Goal: Information Seeking & Learning: Learn about a topic

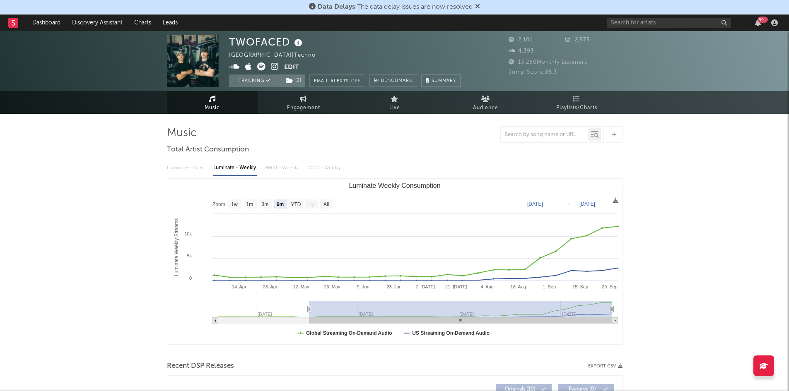
select select "6m"
drag, startPoint x: 0, startPoint y: 0, endPoint x: 117, endPoint y: 18, distance: 118.6
click at [117, 18] on link "Discovery Assistant" at bounding box center [97, 22] width 62 height 17
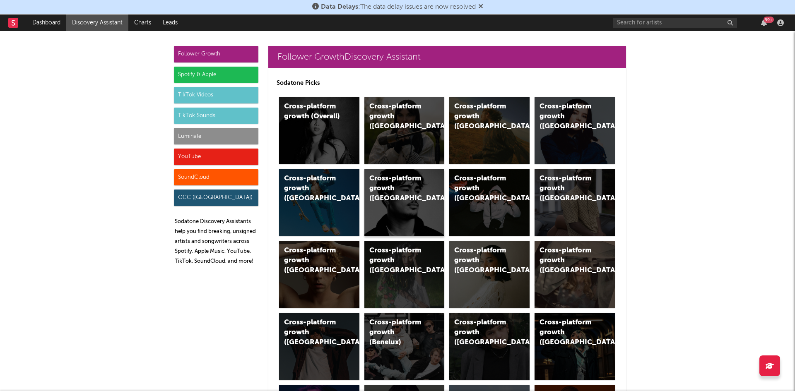
click at [409, 205] on div "Cross-platform growth (New Zealand)" at bounding box center [405, 202] width 80 height 67
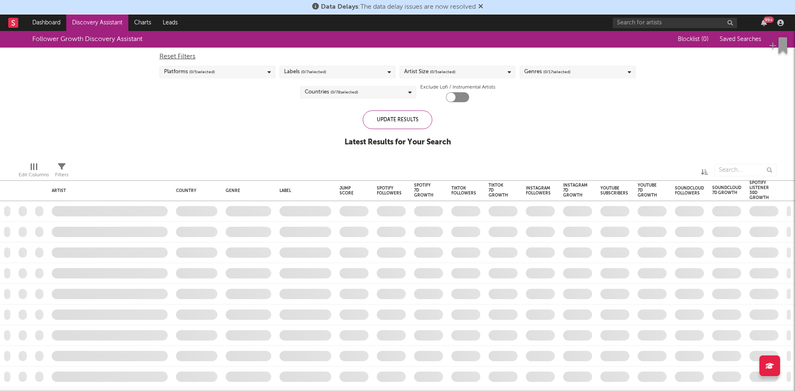
checkbox input "true"
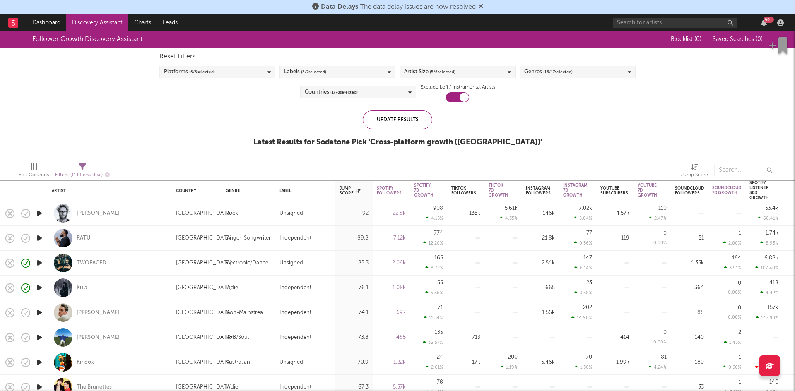
click at [43, 236] on icon "button" at bounding box center [39, 238] width 9 height 10
click at [38, 292] on icon "button" at bounding box center [39, 288] width 9 height 10
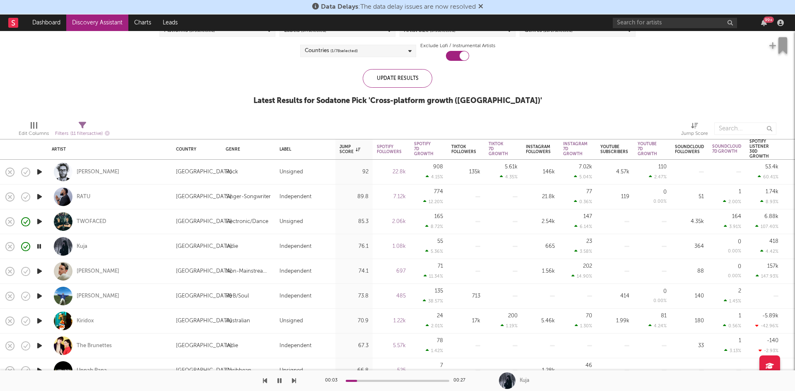
click at [40, 270] on icon "button" at bounding box center [39, 271] width 9 height 10
click at [88, 271] on div "[PERSON_NAME]" at bounding box center [98, 271] width 43 height 7
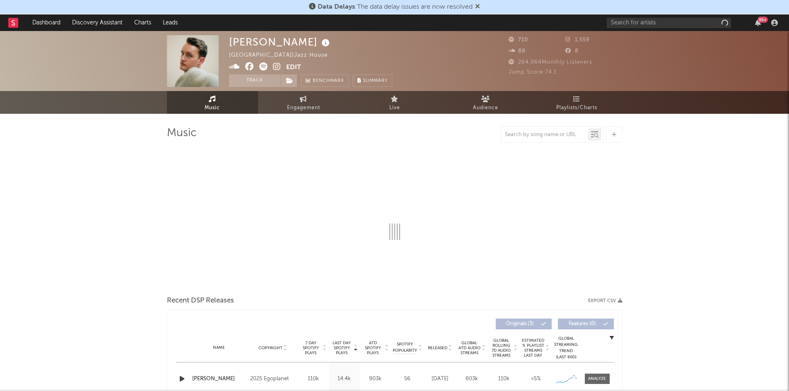
select select "1w"
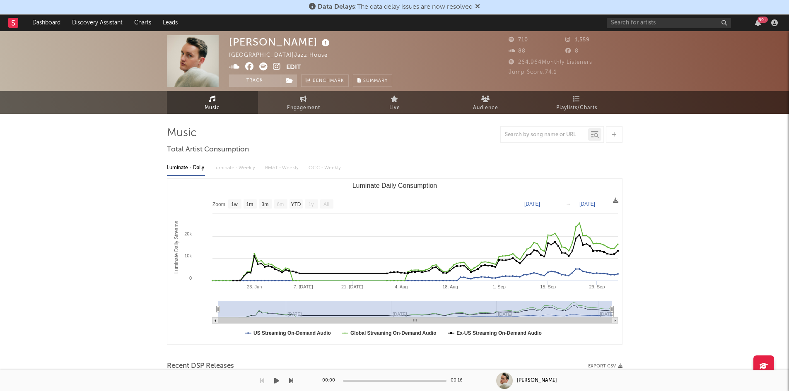
click at [276, 376] on button "button" at bounding box center [277, 381] width 8 height 21
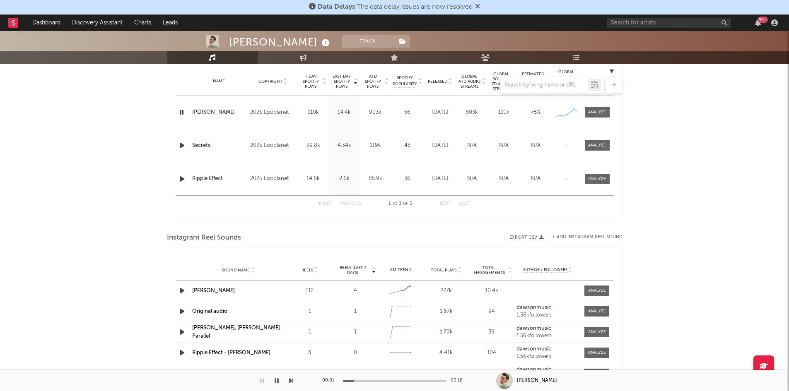
scroll to position [331, 0]
click at [274, 381] on button "button" at bounding box center [277, 381] width 8 height 21
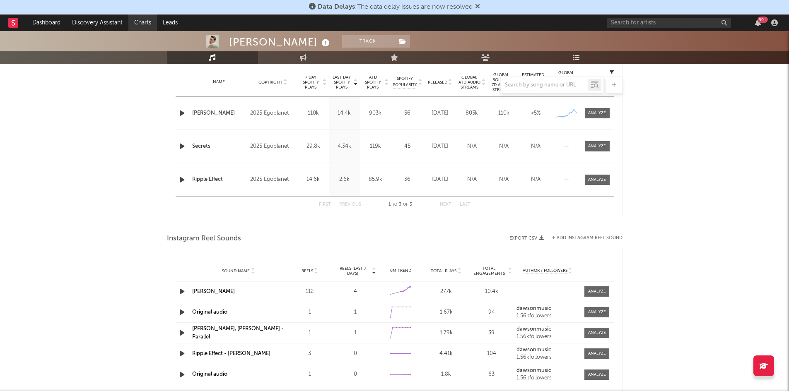
click at [142, 22] on link "Charts" at bounding box center [142, 22] width 29 height 17
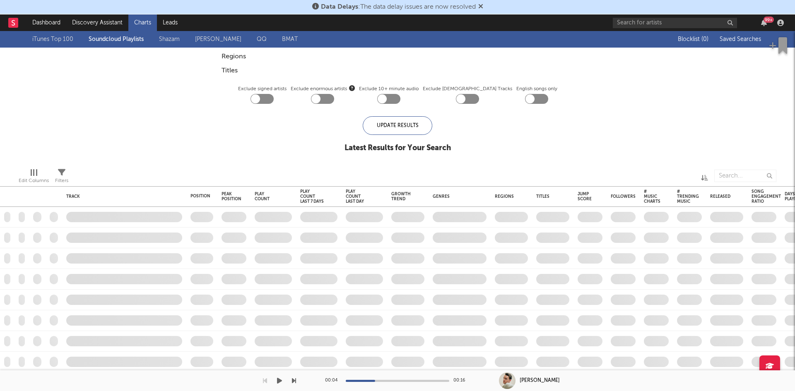
checkbox input "true"
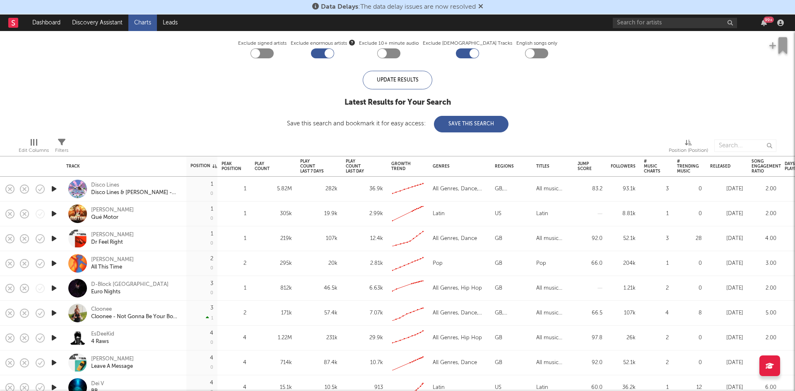
click at [57, 187] on icon "button" at bounding box center [54, 189] width 9 height 10
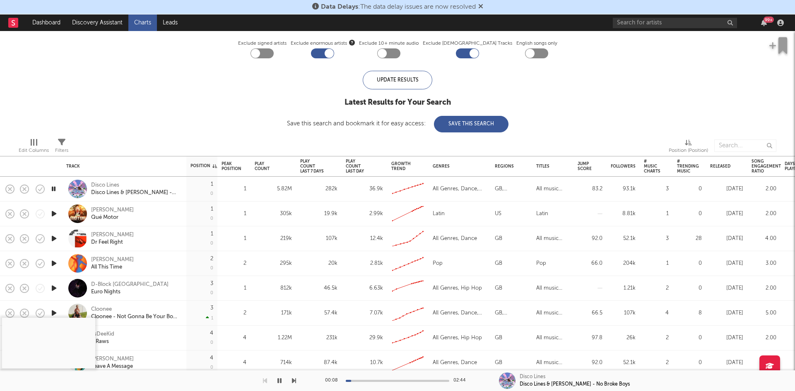
click at [138, 23] on link "Charts" at bounding box center [142, 22] width 29 height 17
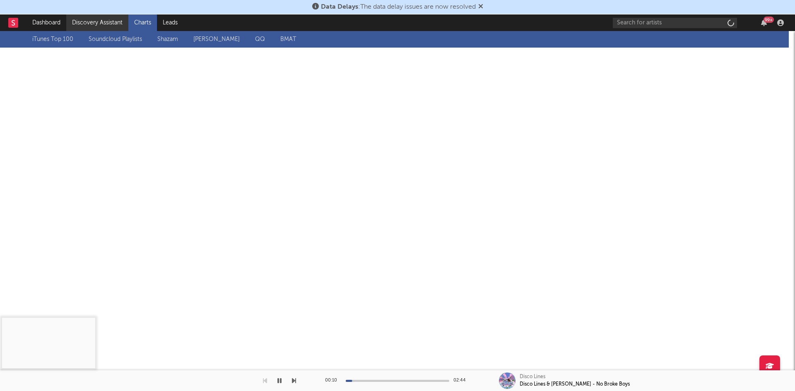
click at [88, 18] on link "Discovery Assistant" at bounding box center [97, 22] width 62 height 17
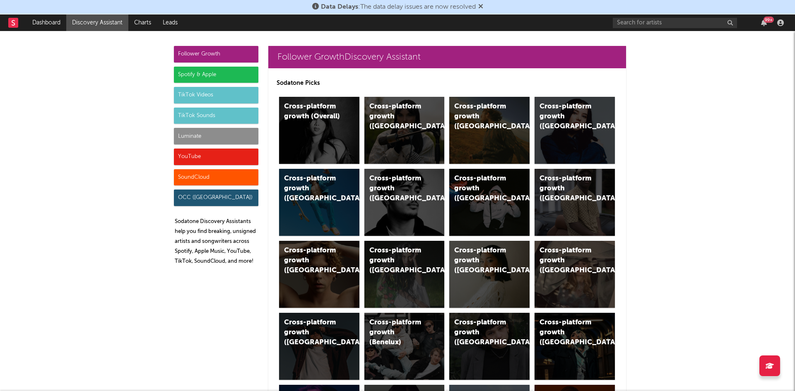
click at [217, 70] on div "Spotify & Apple" at bounding box center [216, 75] width 85 height 17
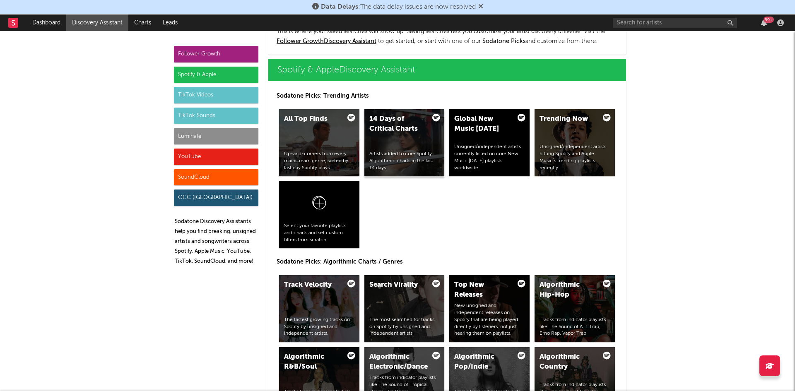
scroll to position [828, 0]
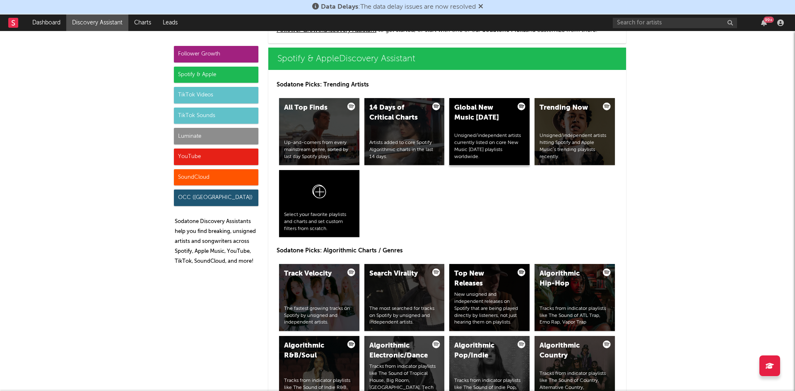
click at [475, 143] on div "Unsigned/independent artists currently listed on core New Music Friday playlist…" at bounding box center [489, 147] width 70 height 28
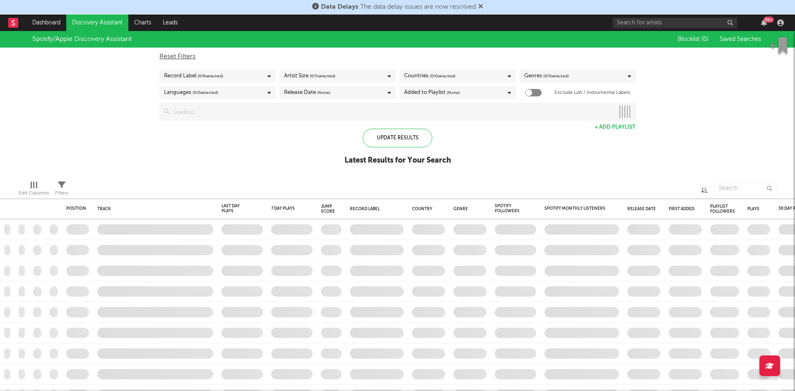
checkbox input "true"
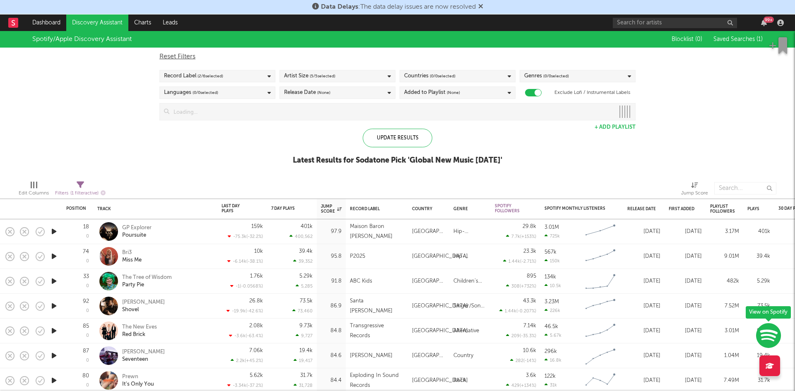
click at [260, 78] on div "Record Label ( 2 / 6 selected)" at bounding box center [217, 76] width 116 height 12
click at [239, 87] on button "Select All" at bounding box center [217, 90] width 107 height 10
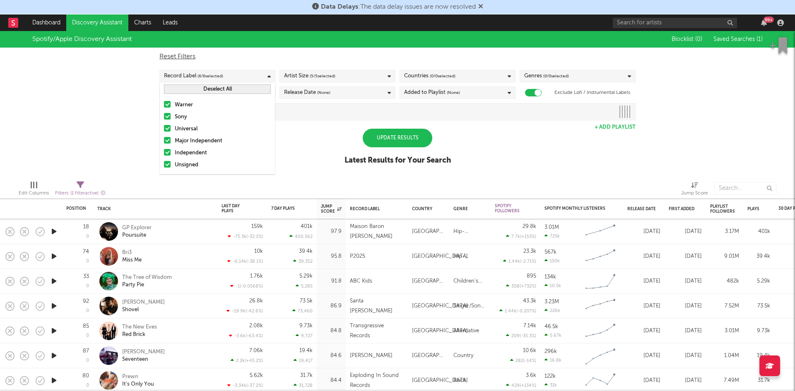
click at [356, 78] on div "Artist Size ( 5 / 5 selected)" at bounding box center [338, 76] width 116 height 12
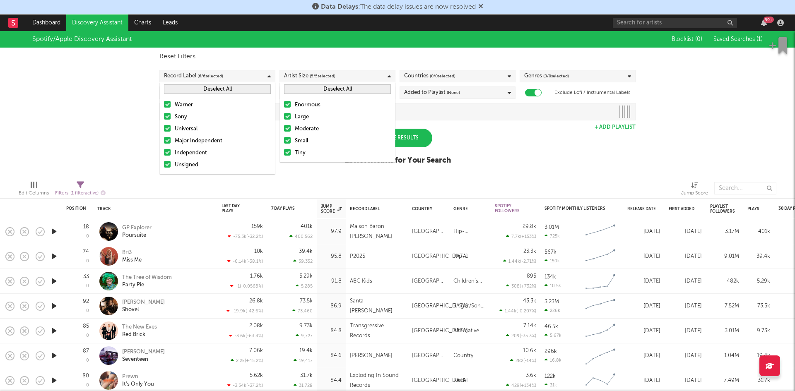
click at [437, 74] on span "( 0 / 0 selected)" at bounding box center [443, 76] width 26 height 10
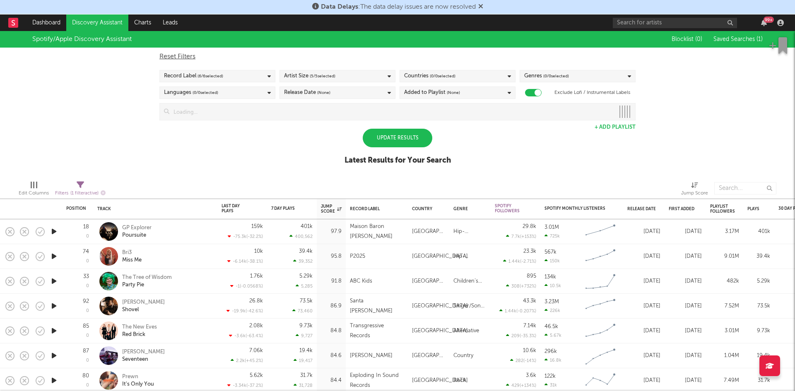
click at [500, 146] on div "Spotify/Apple Discovery Assistant Blocklist ( 0 ) Saved Searches ( 1 ) Reset Fi…" at bounding box center [397, 102] width 795 height 143
click at [543, 73] on div "Genres ( 0 / 0 selected)" at bounding box center [546, 76] width 45 height 10
click at [547, 139] on div "Spotify/Apple Discovery Assistant Blocklist ( 0 ) Saved Searches ( 1 ) Reset Fi…" at bounding box center [397, 102] width 795 height 143
click at [445, 90] on div "Added to Playlist (None)" at bounding box center [432, 93] width 56 height 10
click at [536, 147] on div "Spotify/Apple Discovery Assistant Blocklist ( 0 ) Saved Searches ( 1 ) Reset Fi…" at bounding box center [397, 102] width 795 height 143
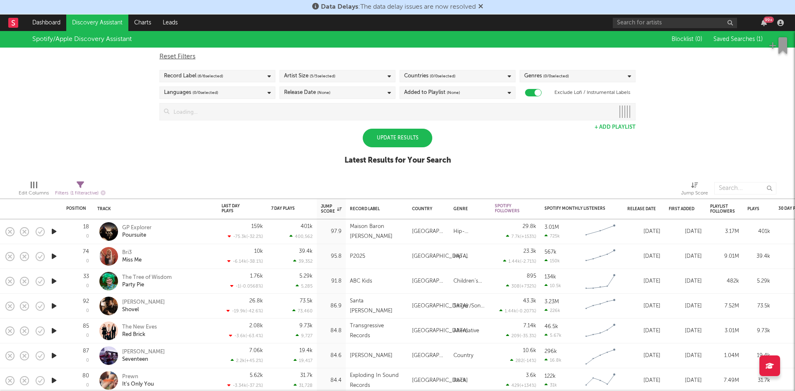
click at [415, 93] on div "Added to Playlist (None)" at bounding box center [432, 93] width 56 height 10
click at [410, 106] on div at bounding box center [407, 107] width 7 height 7
click at [404, 106] on input "Last 14 Days" at bounding box center [404, 108] width 0 height 10
click at [567, 129] on div "Spotify/Apple Discovery Assistant Blocklist ( 0 ) Saved Searches ( 1 ) Reset Fi…" at bounding box center [397, 102] width 795 height 143
click at [343, 98] on div "Release Date (None)" at bounding box center [338, 93] width 116 height 12
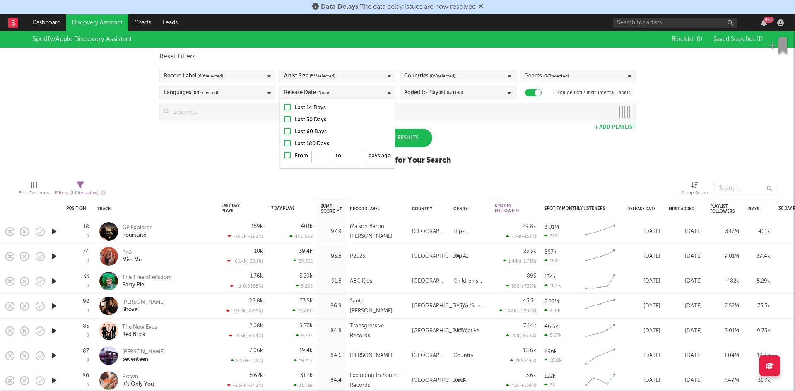
click at [430, 96] on div "Added to Playlist (last 14 d)" at bounding box center [433, 93] width 59 height 10
click at [409, 106] on div at bounding box center [407, 107] width 7 height 7
click at [404, 106] on input "Last 14 Days" at bounding box center [404, 108] width 0 height 10
click at [286, 108] on div at bounding box center [287, 107] width 7 height 7
click at [284, 108] on input "Last 14 Days" at bounding box center [284, 108] width 0 height 10
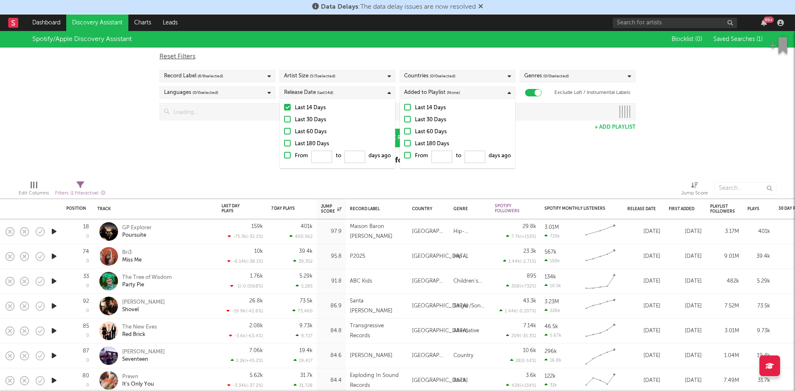
click at [222, 140] on div "Spotify/Apple Discovery Assistant Blocklist ( 0 ) Saved Searches ( 1 ) Reset Fi…" at bounding box center [397, 102] width 795 height 143
click at [572, 133] on div "Spotify/Apple Discovery Assistant Blocklist ( 0 ) Saved Searches ( 1 ) Reset Fi…" at bounding box center [397, 102] width 795 height 143
click at [556, 165] on div "Spotify/Apple Discovery Assistant Blocklist ( 0 ) Saved Searches ( 1 ) Reset Fi…" at bounding box center [397, 102] width 795 height 143
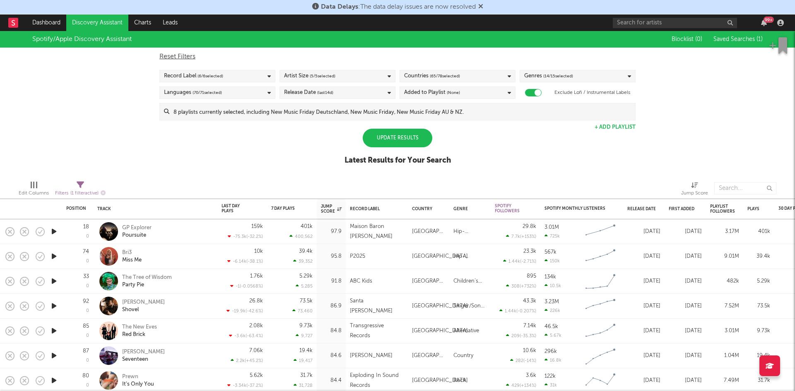
click at [468, 78] on div "Countries ( 65 / 78 selected)" at bounding box center [458, 76] width 116 height 12
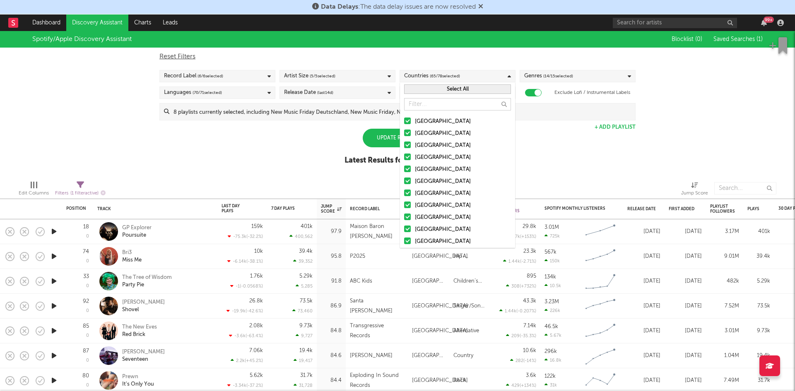
click at [408, 133] on div at bounding box center [407, 133] width 7 height 7
click at [404, 133] on input "Australia" at bounding box center [404, 134] width 0 height 10
click at [423, 105] on input "text" at bounding box center [457, 104] width 107 height 12
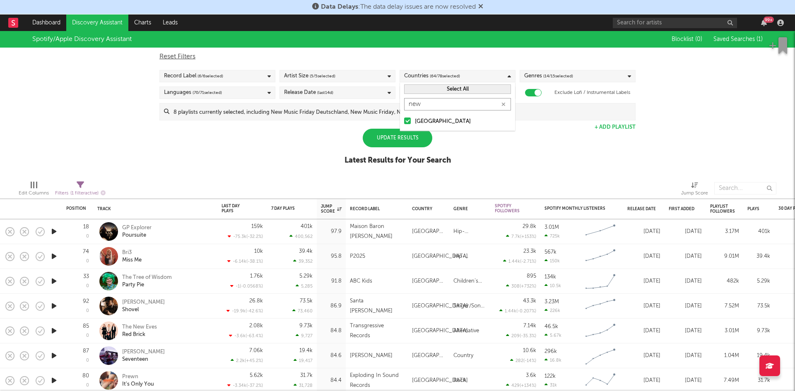
type input "new"
click at [405, 119] on div at bounding box center [407, 121] width 7 height 7
click at [404, 119] on input "[GEOGRAPHIC_DATA]" at bounding box center [404, 122] width 0 height 10
click at [447, 141] on div "Update Results Latest Results for Your Search" at bounding box center [398, 151] width 106 height 45
click at [392, 135] on div "Update Results" at bounding box center [398, 138] width 70 height 19
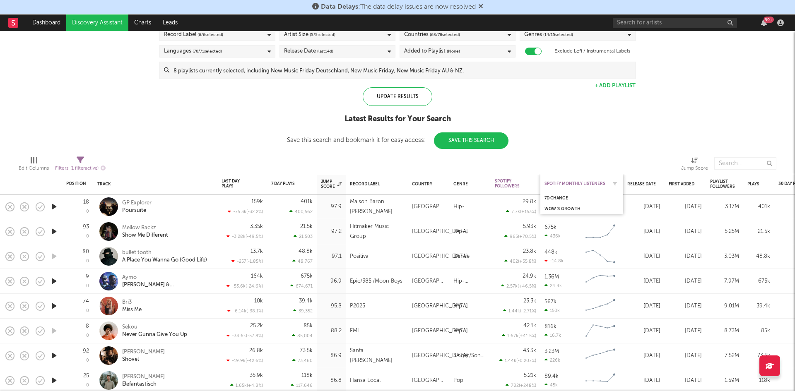
click at [584, 183] on div "Spotify Monthly Listeners" at bounding box center [576, 183] width 62 height 5
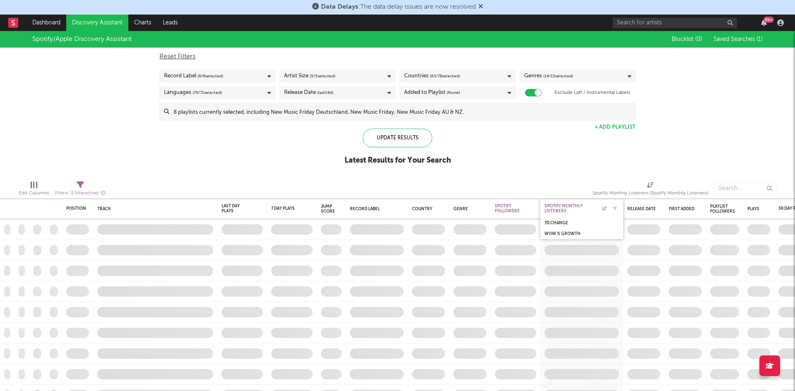
click at [606, 207] on icon at bounding box center [604, 209] width 5 height 4
click at [606, 208] on icon at bounding box center [604, 209] width 5 height 4
click at [602, 208] on icon at bounding box center [604, 209] width 5 height 4
click at [620, 208] on div "Spotify Monthly Listeners" at bounding box center [582, 208] width 83 height 19
click at [618, 208] on button "button" at bounding box center [615, 209] width 8 height 8
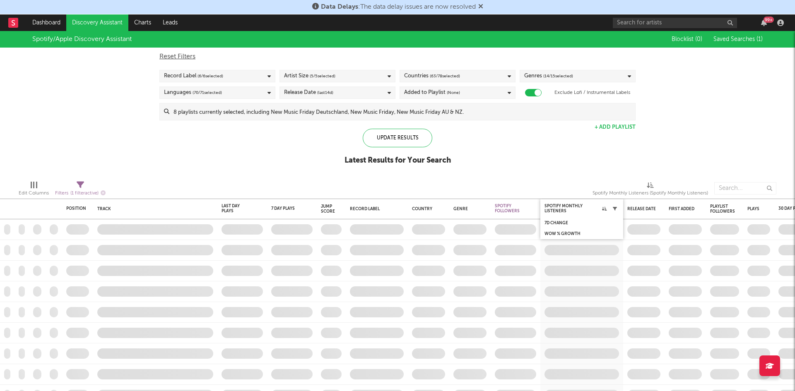
select select "max"
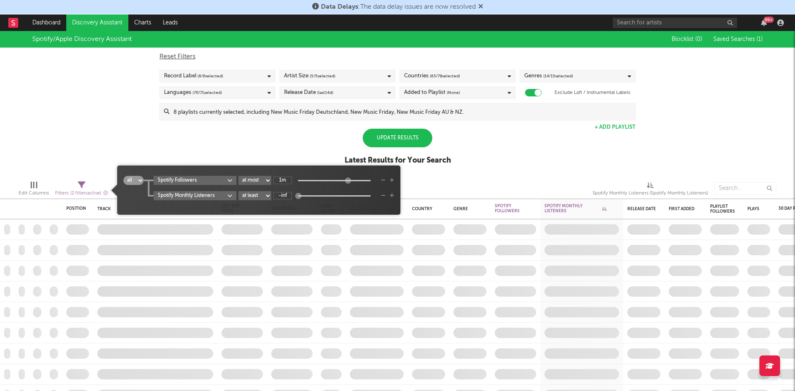
type input "1M"
click at [285, 196] on input "-inf" at bounding box center [282, 195] width 19 height 7
click at [300, 151] on div "Spotify/Apple Discovery Assistant Blocklist ( 0 ) Saved Searches ( 1 ) Reset Fi…" at bounding box center [397, 102] width 795 height 143
type input "11M"
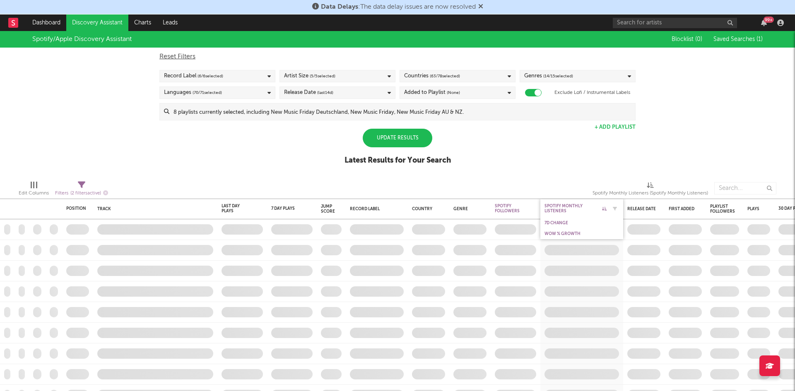
click at [606, 209] on icon at bounding box center [604, 209] width 5 height 4
click at [613, 208] on button "button" at bounding box center [615, 209] width 8 height 8
select select "max"
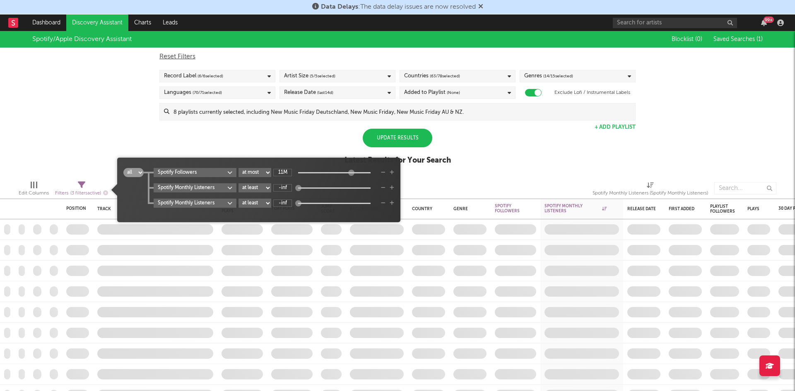
click at [381, 174] on div "Spotify Followers at least at most between 11M" at bounding box center [274, 172] width 241 height 9
click at [383, 191] on div "Spotify Monthly Listeners at least at most between -inf" at bounding box center [274, 187] width 241 height 9
click at [383, 189] on icon "button" at bounding box center [383, 188] width 5 height 5
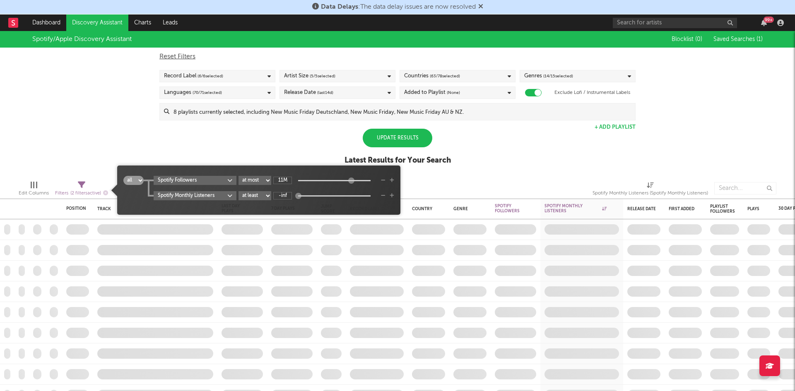
click at [383, 194] on icon "button" at bounding box center [383, 195] width 5 height 5
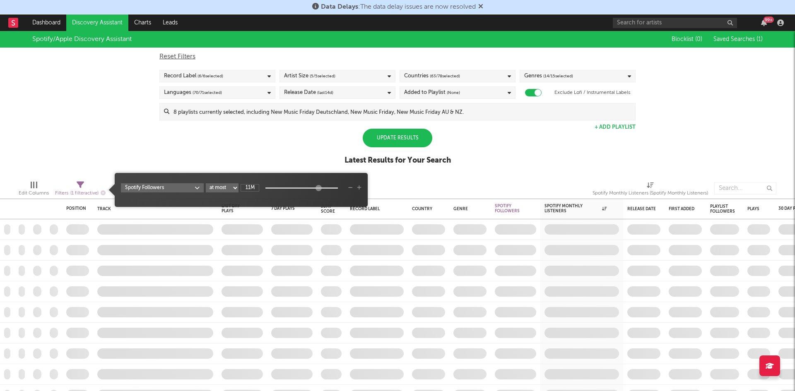
click at [185, 187] on body "Data Delays : The data delay issues are now resolved Dashboard Discovery Assist…" at bounding box center [397, 195] width 795 height 391
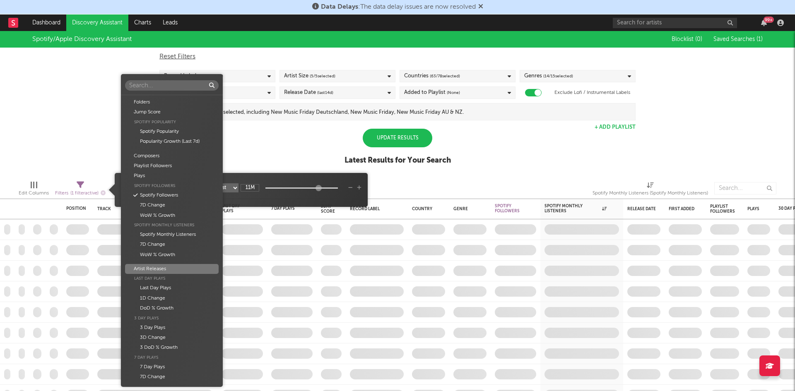
scroll to position [84, 0]
click at [188, 152] on div "Spotify Monthly Listeners" at bounding box center [171, 151] width 93 height 10
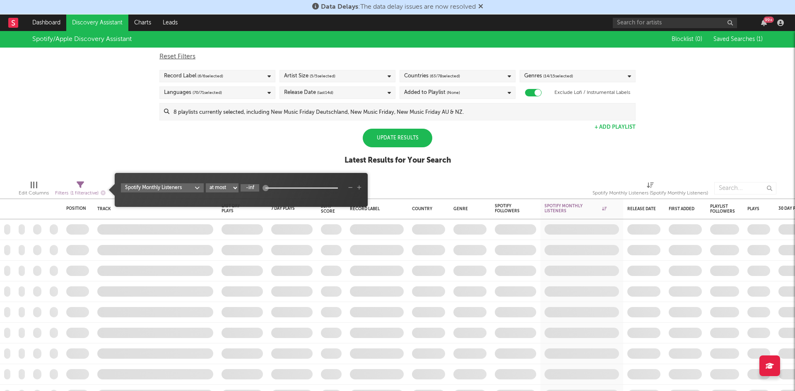
click at [251, 188] on input "-inf" at bounding box center [250, 187] width 19 height 7
type input "1M"
click at [253, 149] on div "Spotify/Apple Discovery Assistant Blocklist ( 0 ) Saved Searches ( 1 ) Reset Fi…" at bounding box center [397, 102] width 795 height 143
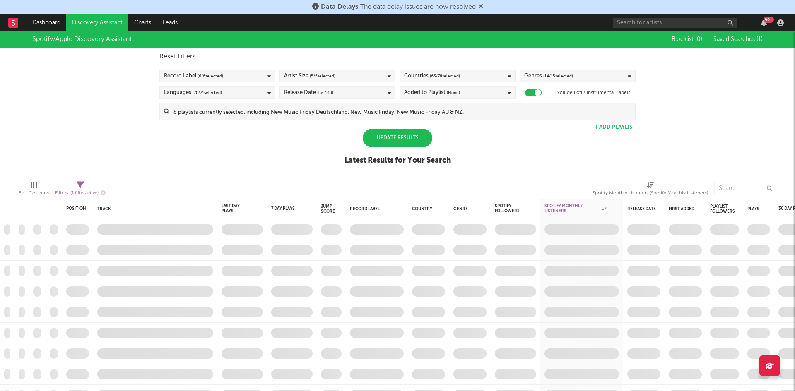
click at [417, 137] on div "Update Results" at bounding box center [398, 138] width 70 height 19
click at [404, 136] on div "Update Results" at bounding box center [398, 138] width 70 height 19
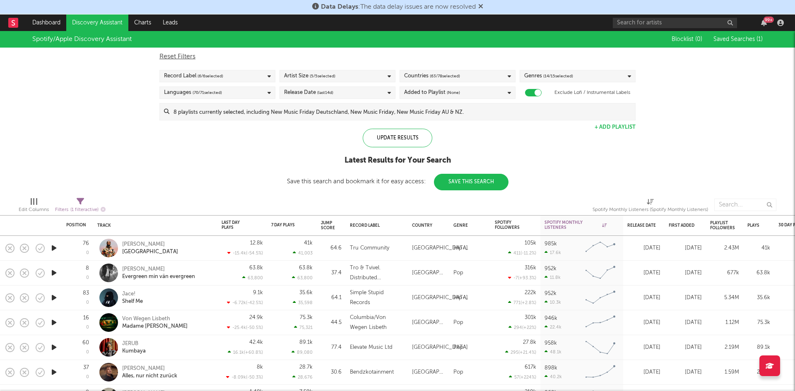
click at [143, 136] on div "Spotify/Apple Discovery Assistant Blocklist ( 0 ) Saved Searches ( 1 ) Reset Fi…" at bounding box center [397, 110] width 795 height 159
click at [308, 224] on icon "button" at bounding box center [309, 225] width 4 height 4
select select "max"
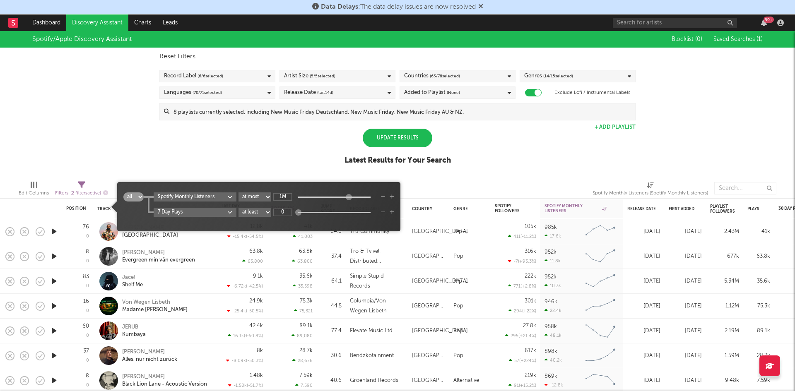
click at [220, 214] on body "Data Delays : The data delay issues are now resolved Dashboard Discovery Assist…" at bounding box center [397, 195] width 795 height 391
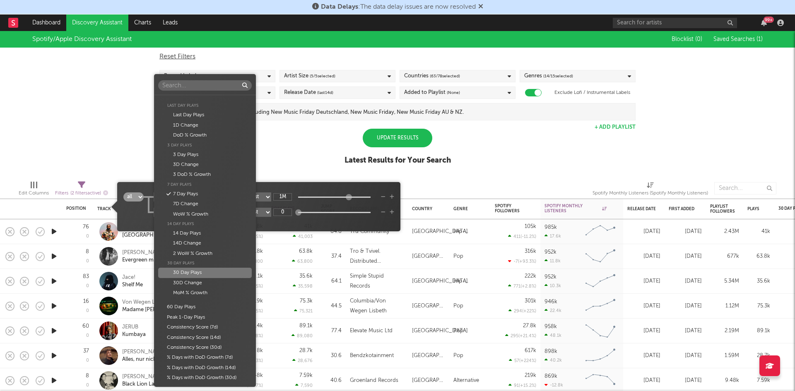
scroll to position [0, 0]
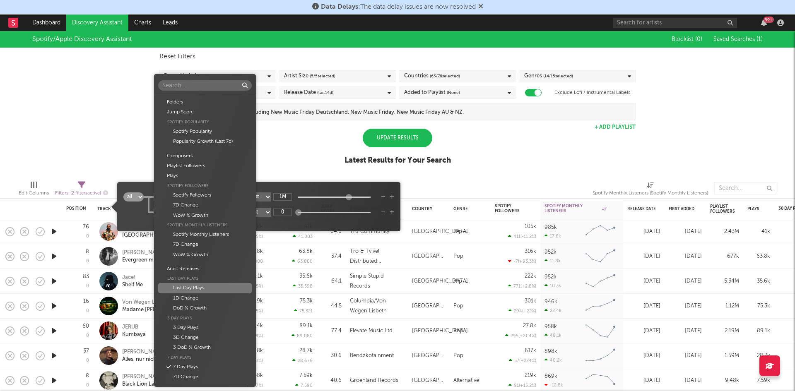
click at [218, 291] on div "Last Day Plays" at bounding box center [204, 288] width 93 height 10
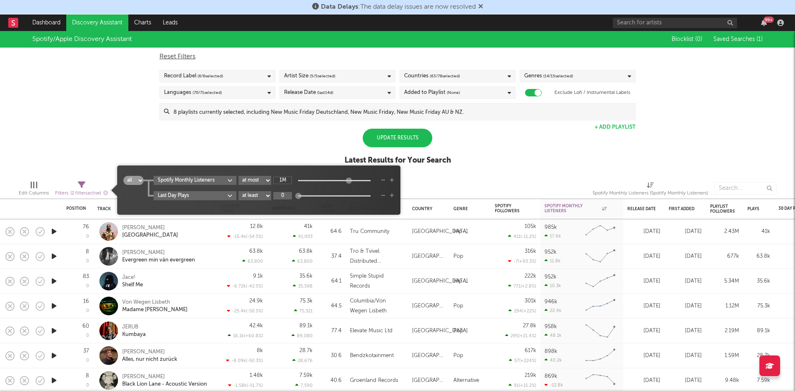
click at [285, 193] on input "0" at bounding box center [282, 195] width 19 height 7
click at [283, 193] on input "400k" at bounding box center [282, 195] width 19 height 7
click at [280, 197] on input "400k" at bounding box center [282, 195] width 19 height 7
type input "300k"
click at [311, 132] on div "Spotify/Apple Discovery Assistant Blocklist ( 0 ) Saved Searches ( 1 ) Reset Fi…" at bounding box center [397, 102] width 795 height 143
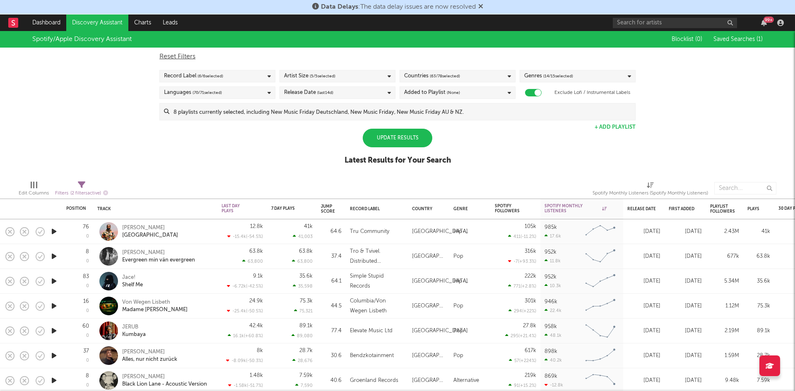
click at [400, 130] on div "Update Results" at bounding box center [398, 138] width 70 height 19
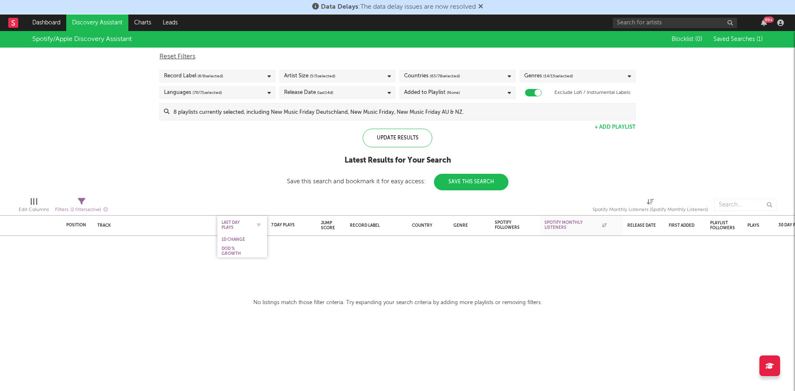
click at [242, 227] on div "Last Day Plays" at bounding box center [236, 225] width 29 height 10
click at [261, 224] on icon "button" at bounding box center [259, 225] width 4 height 4
select select "max"
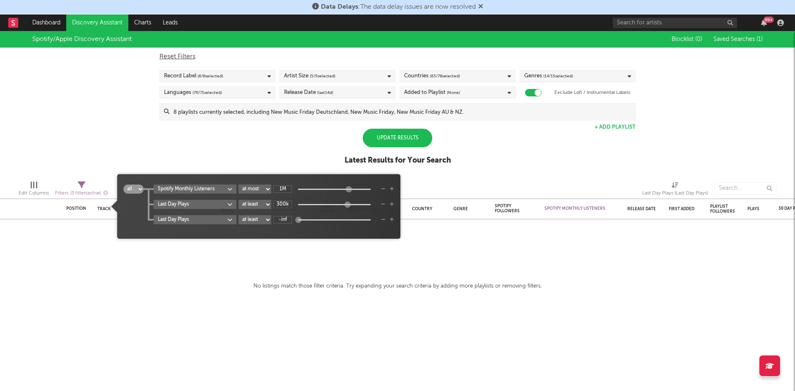
click at [385, 219] on icon "button" at bounding box center [383, 219] width 5 height 5
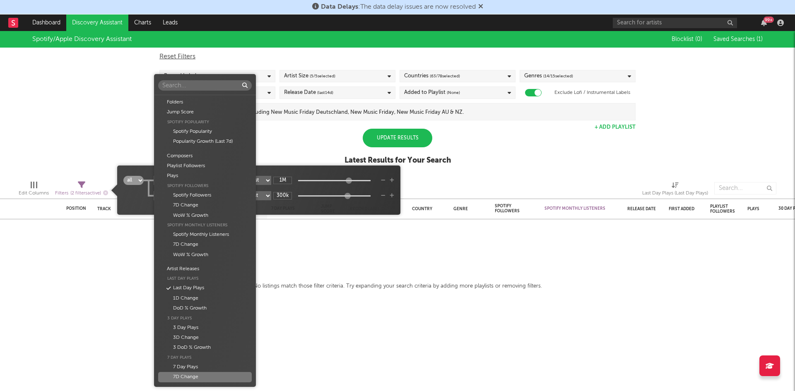
click at [212, 196] on body "Data Delays : The data delay issues are now resolved Dashboard Discovery Assist…" at bounding box center [397, 195] width 795 height 391
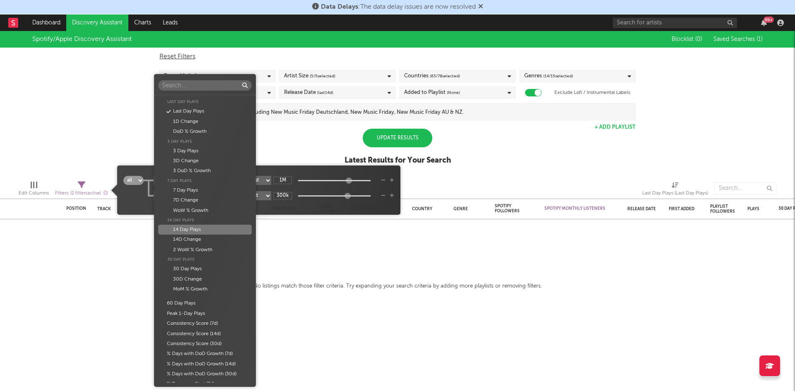
click at [210, 233] on div "14 Day Plays" at bounding box center [204, 230] width 93 height 10
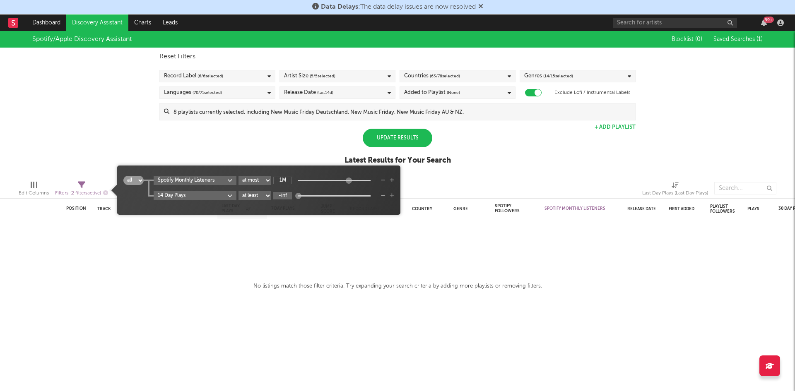
click at [280, 194] on input "-inf" at bounding box center [282, 195] width 19 height 7
type input "300k"
click at [386, 137] on div "Update Results" at bounding box center [398, 138] width 70 height 19
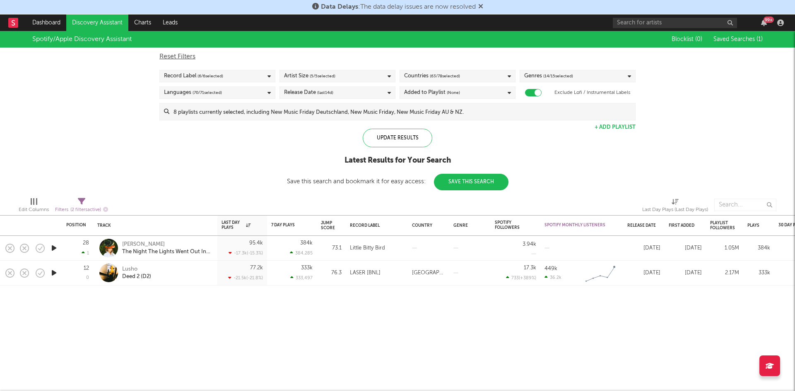
click at [57, 247] on icon "button" at bounding box center [54, 248] width 9 height 10
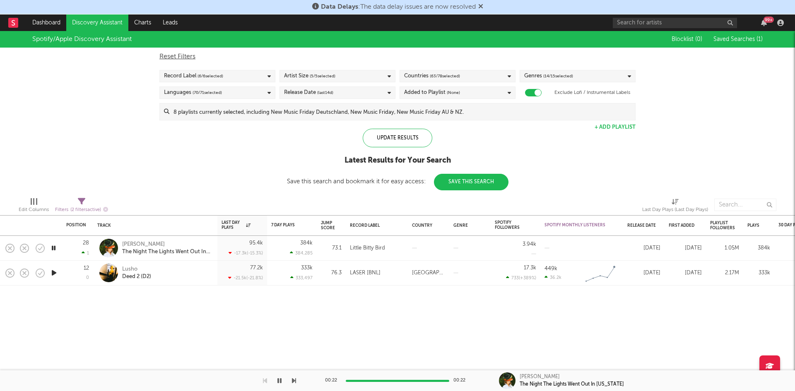
click at [54, 274] on icon "button" at bounding box center [54, 273] width 9 height 10
click at [301, 228] on div at bounding box center [306, 225] width 12 height 8
click at [259, 229] on button "button" at bounding box center [259, 225] width 8 height 8
select select "max"
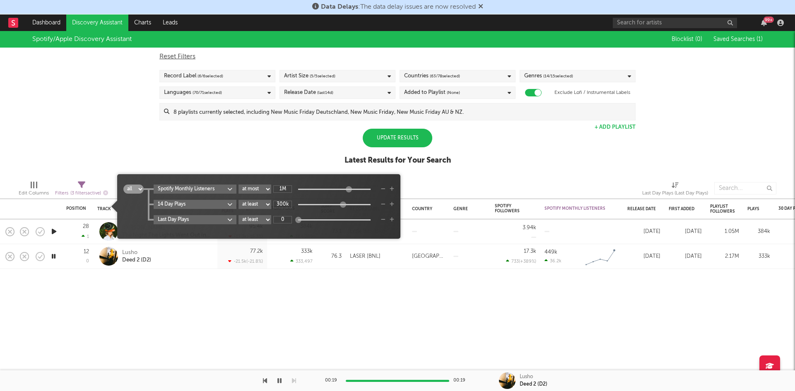
click at [301, 325] on div "Position Position Change Track Last Day Plays 1D Change DoD % Growth 7 Day Play…" at bounding box center [397, 211] width 795 height 360
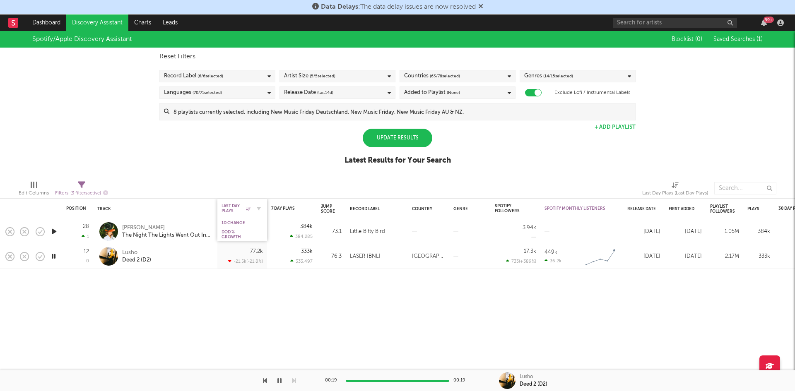
click at [229, 205] on div "Last Day Plays" at bounding box center [236, 209] width 29 height 10
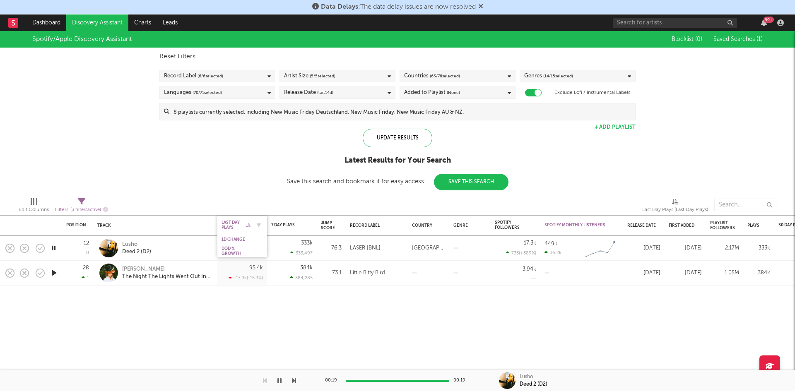
click at [247, 225] on icon at bounding box center [248, 225] width 5 height 4
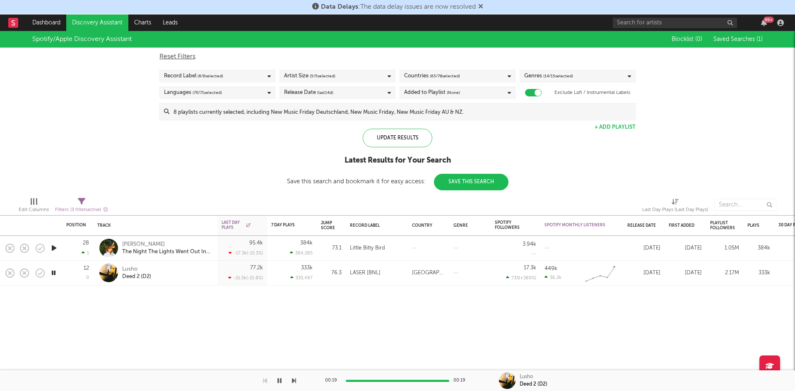
click at [260, 210] on div at bounding box center [241, 205] width 255 height 21
click at [263, 225] on div "Last Day Plays" at bounding box center [242, 225] width 50 height 19
click at [258, 227] on icon "button" at bounding box center [259, 225] width 4 height 4
select select "max"
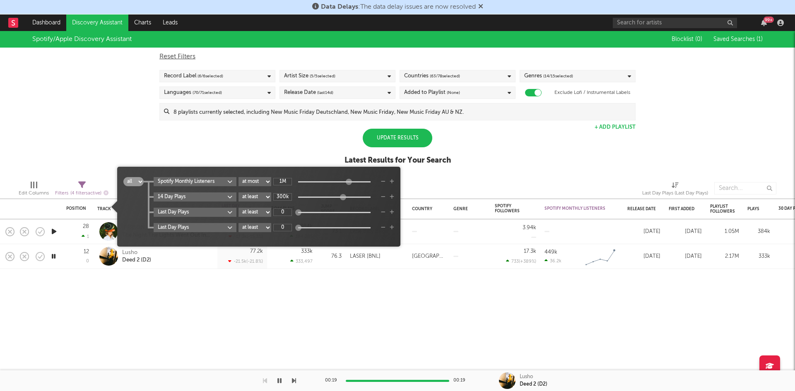
click at [380, 228] on div "Last Day Plays at least at most between 0" at bounding box center [274, 227] width 241 height 9
click at [382, 214] on icon "button" at bounding box center [383, 212] width 5 height 5
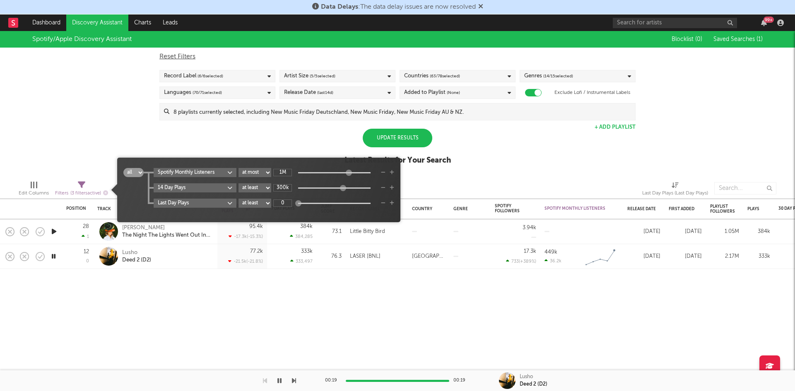
click at [383, 204] on icon "button" at bounding box center [383, 203] width 5 height 5
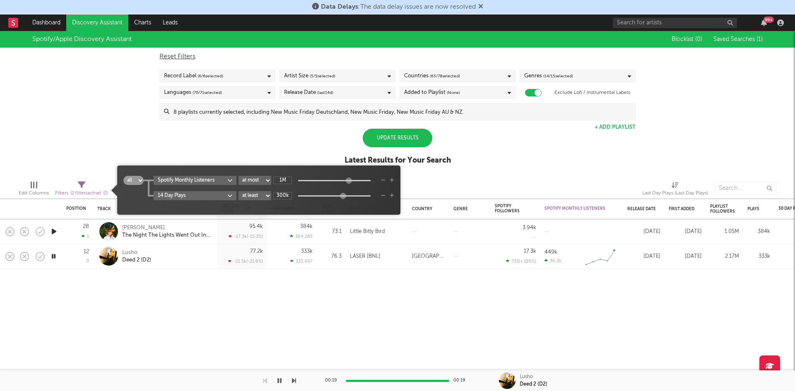
drag, startPoint x: 235, startPoint y: 201, endPoint x: 231, endPoint y: 195, distance: 7.5
click at [234, 198] on div "all any Spotify Monthly Listeners at least at most between 1M 14 Day Plays at l…" at bounding box center [258, 193] width 271 height 35
click at [230, 196] on body "Data Delays : The data delay issues are now resolved Dashboard Discovery Assist…" at bounding box center [397, 195] width 795 height 391
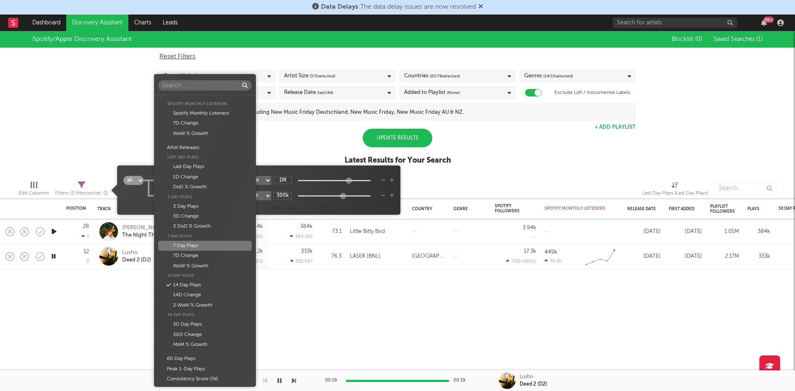
scroll to position [0, 0]
click at [194, 178] on div "Plays" at bounding box center [204, 176] width 93 height 10
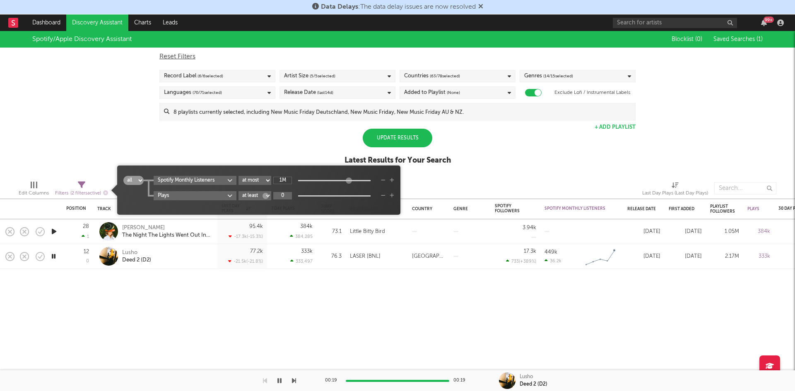
click at [284, 194] on input "0" at bounding box center [282, 195] width 19 height 7
click at [288, 196] on input "600" at bounding box center [282, 195] width 19 height 7
type input "4"
type input "450k"
click at [399, 135] on div "Update Results" at bounding box center [398, 138] width 70 height 19
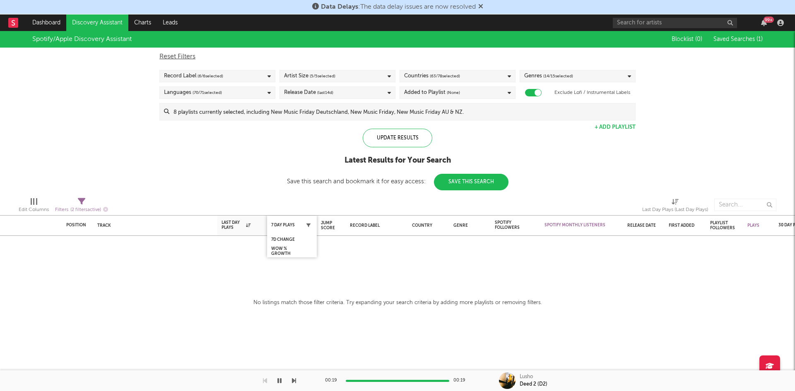
click at [308, 227] on icon "button" at bounding box center [309, 225] width 4 height 4
select select "max"
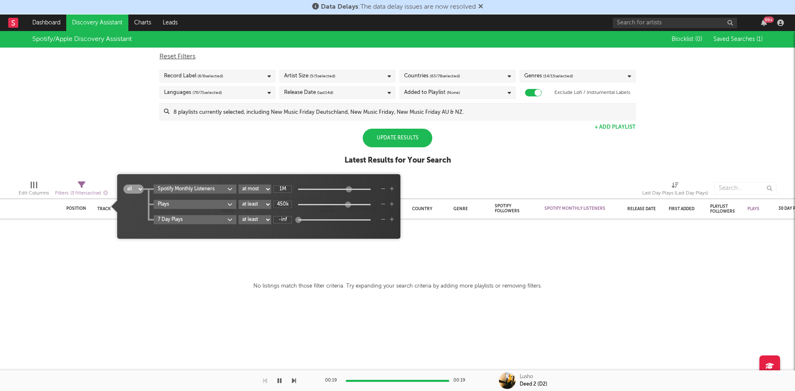
click at [385, 220] on icon "button" at bounding box center [383, 219] width 5 height 5
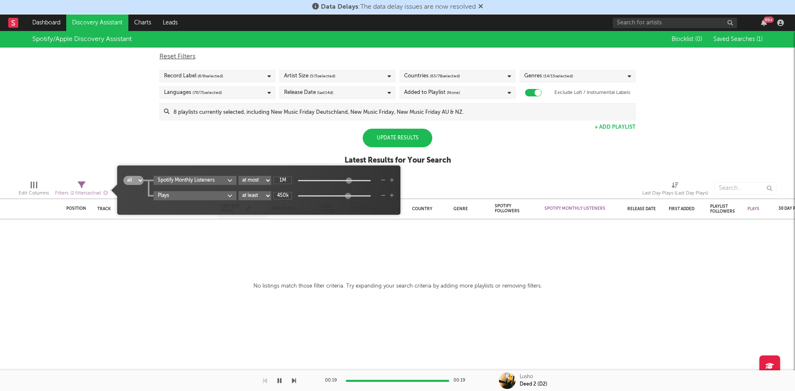
click at [266, 197] on select "at least at most between" at bounding box center [255, 195] width 33 height 9
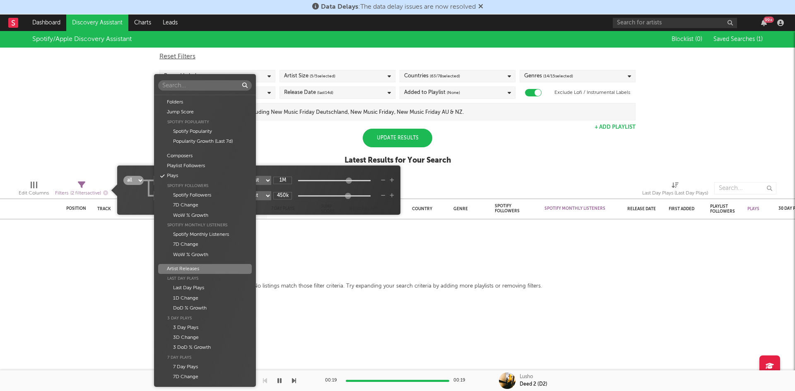
click at [229, 198] on body "Data Delays : The data delay issues are now resolved Dashboard Discovery Assist…" at bounding box center [397, 195] width 795 height 391
click at [204, 138] on div "Popularity Growth (Last 7d)" at bounding box center [204, 142] width 93 height 10
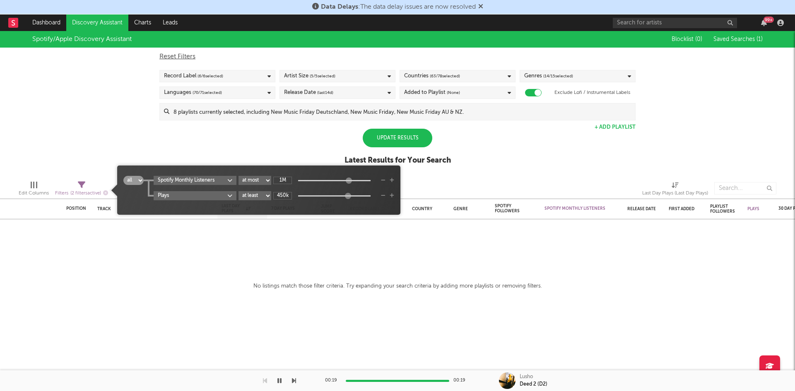
type input "-inf"
click at [405, 146] on div "Update Results" at bounding box center [398, 138] width 70 height 19
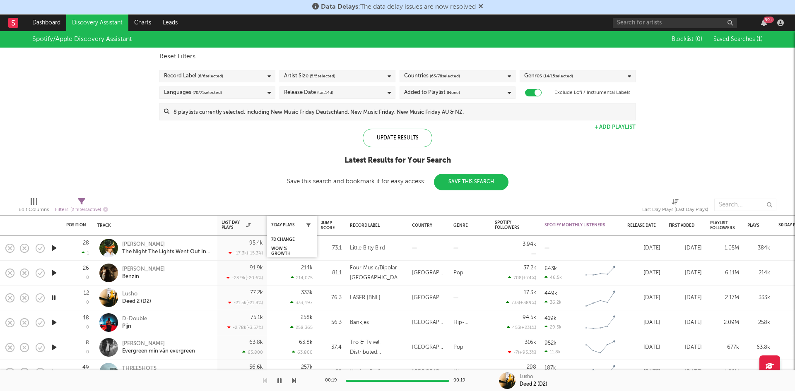
click at [309, 222] on button "button" at bounding box center [308, 225] width 8 height 8
select select "max"
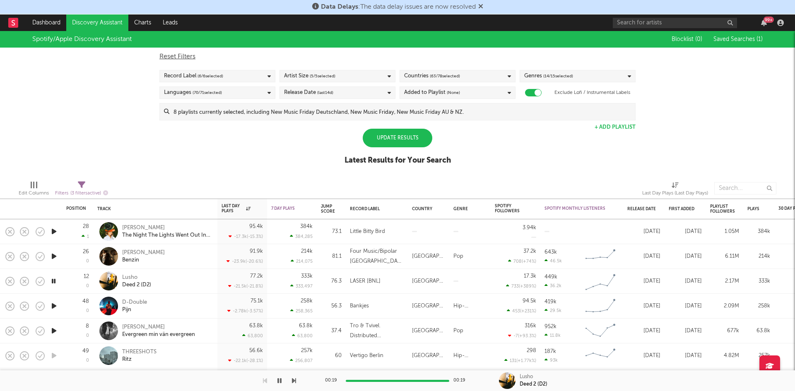
click at [286, 148] on div "Spotify/Apple Discovery Assistant Blocklist ( 0 ) Saved Searches ( 1 ) Reset Fi…" at bounding box center [397, 102] width 795 height 143
click at [285, 211] on div "7 Day Plays" at bounding box center [285, 208] width 29 height 5
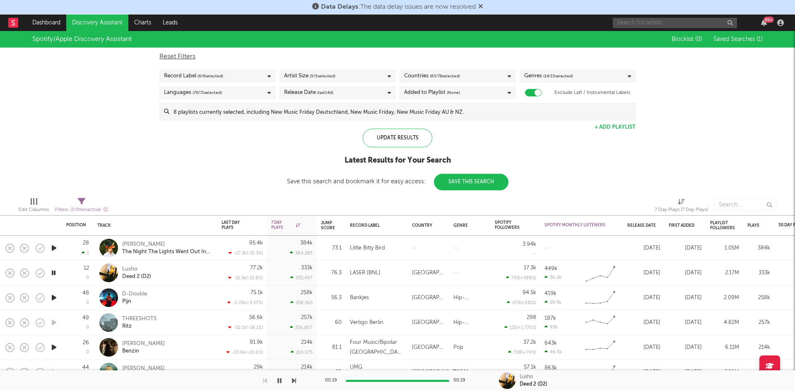
click at [642, 23] on input "text" at bounding box center [675, 23] width 124 height 10
click at [139, 319] on div "THREESHOTS" at bounding box center [139, 319] width 34 height 7
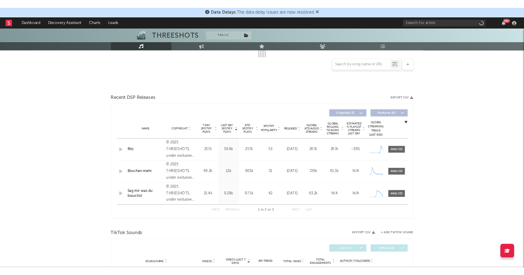
scroll to position [231, 0]
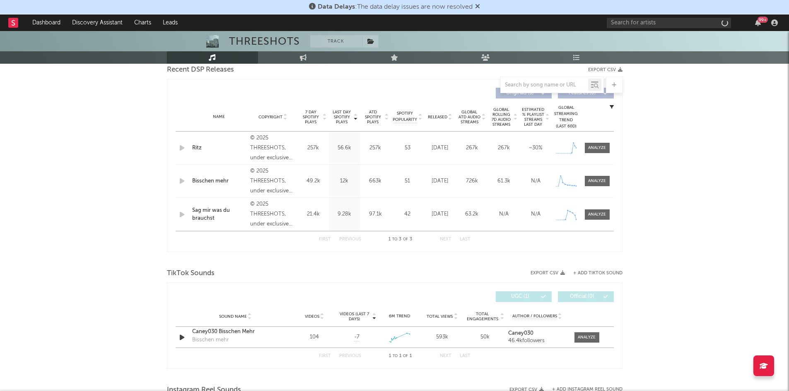
select select "1w"
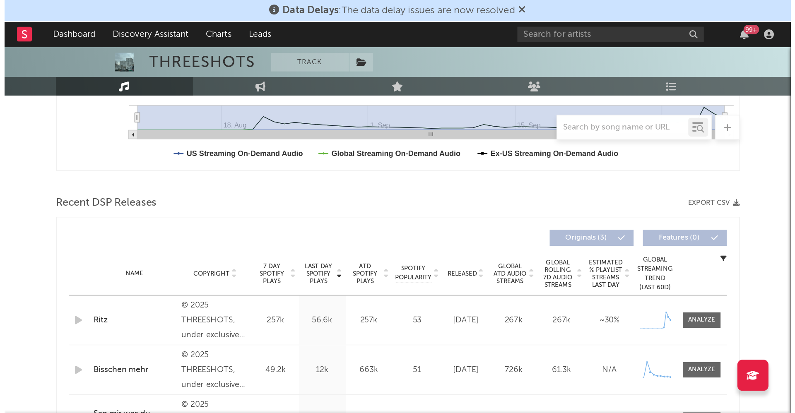
scroll to position [0, 0]
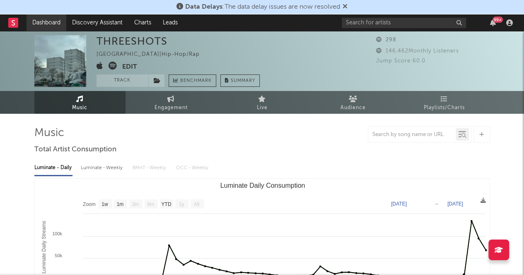
click at [44, 23] on link "Dashboard" at bounding box center [47, 22] width 40 height 17
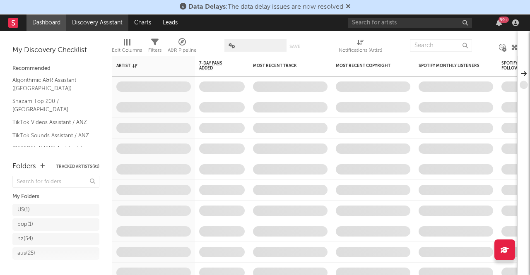
click at [95, 21] on link "Discovery Assistant" at bounding box center [97, 22] width 62 height 17
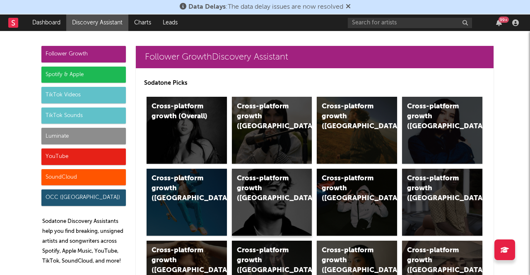
click at [283, 201] on div "Cross-platform growth (New Zealand)" at bounding box center [265, 189] width 56 height 30
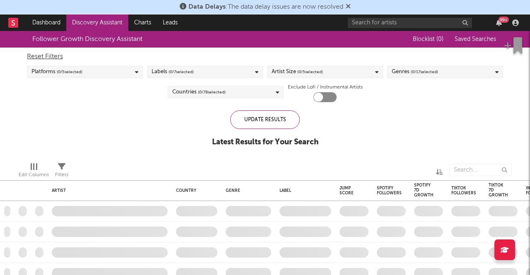
checkbox input "true"
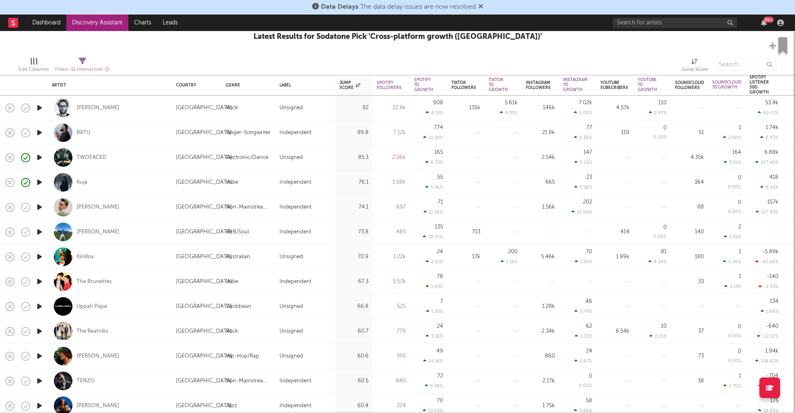
click at [41, 232] on icon "button" at bounding box center [39, 232] width 9 height 10
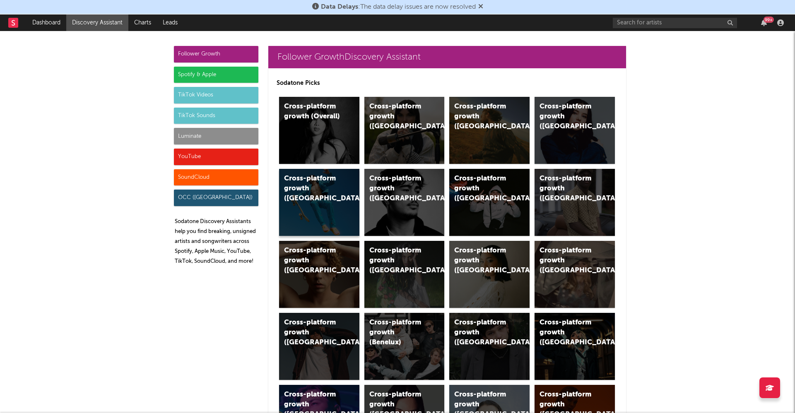
click at [294, 217] on div "Cross-platform growth (Australia)" at bounding box center [319, 202] width 80 height 67
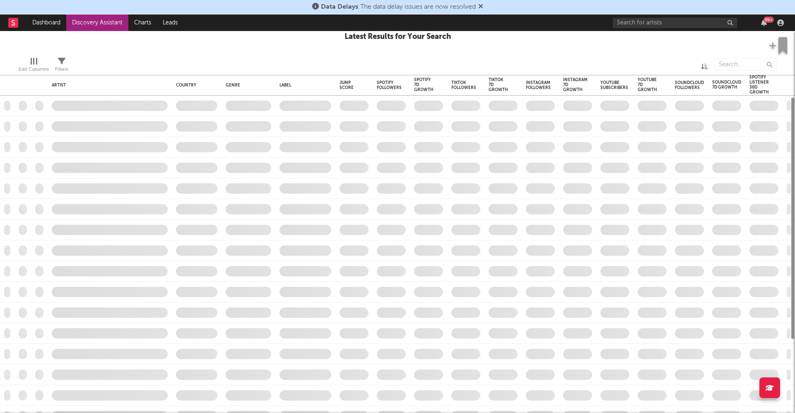
checkbox input "true"
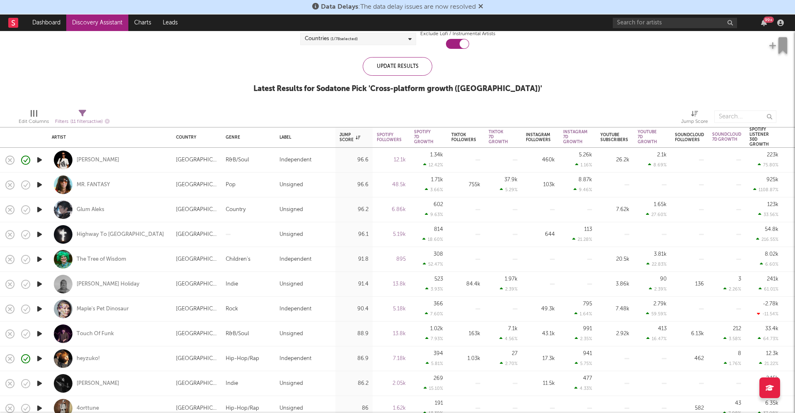
click at [41, 284] on icon "button" at bounding box center [39, 284] width 9 height 10
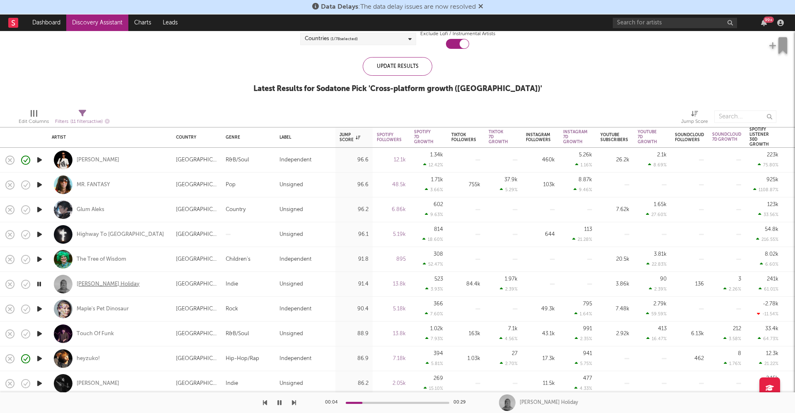
click at [96, 282] on div "Keli Holiday" at bounding box center [108, 284] width 63 height 7
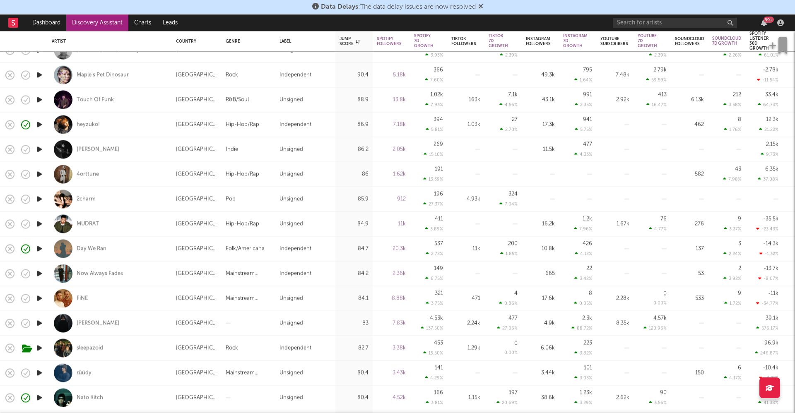
click at [41, 348] on icon "button" at bounding box center [39, 348] width 9 height 10
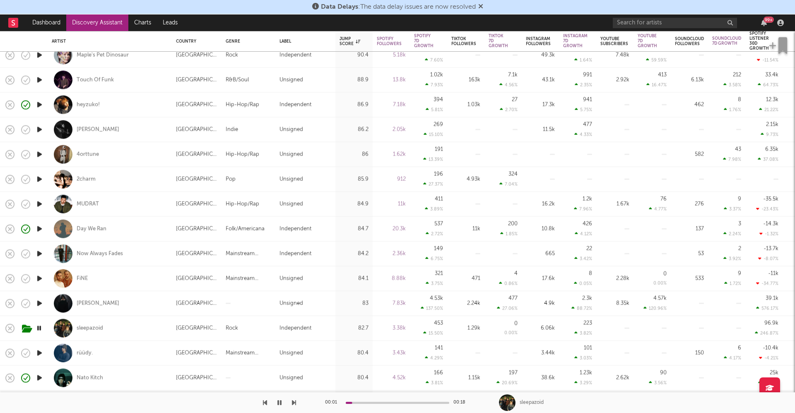
click at [38, 354] on icon "button" at bounding box center [39, 353] width 9 height 10
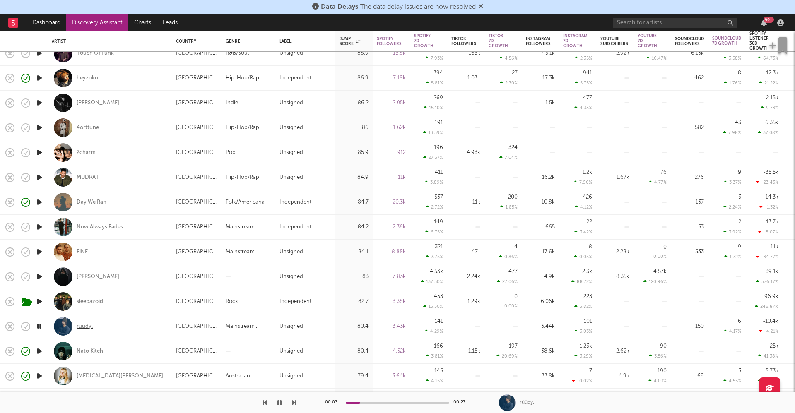
click at [85, 328] on div "rüüdy." at bounding box center [85, 326] width 16 height 7
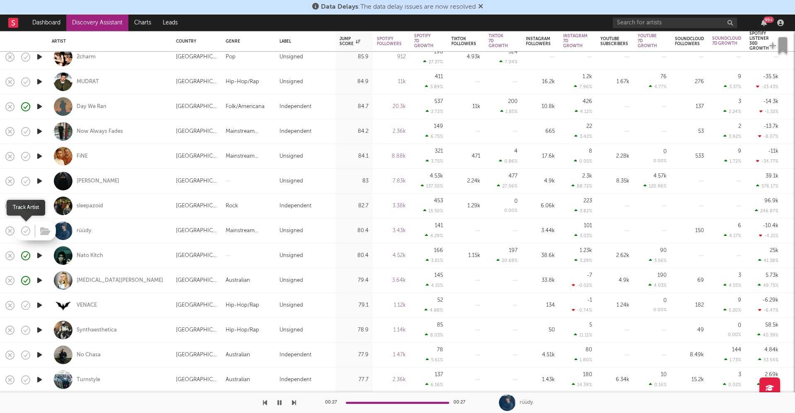
click at [27, 227] on icon "button" at bounding box center [26, 231] width 9 height 9
click at [45, 228] on icon "button" at bounding box center [45, 231] width 10 height 9
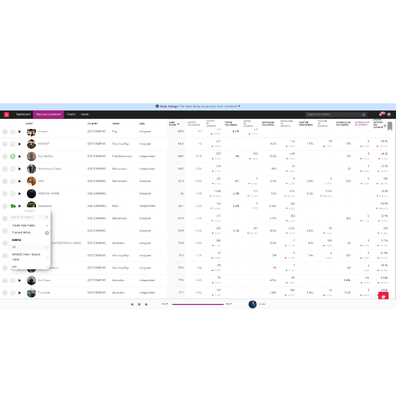
scroll to position [2, 0]
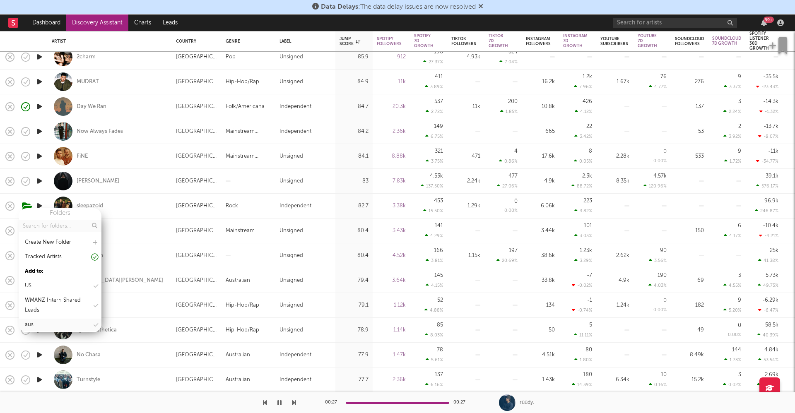
click at [32, 324] on div "aus" at bounding box center [29, 325] width 9 height 10
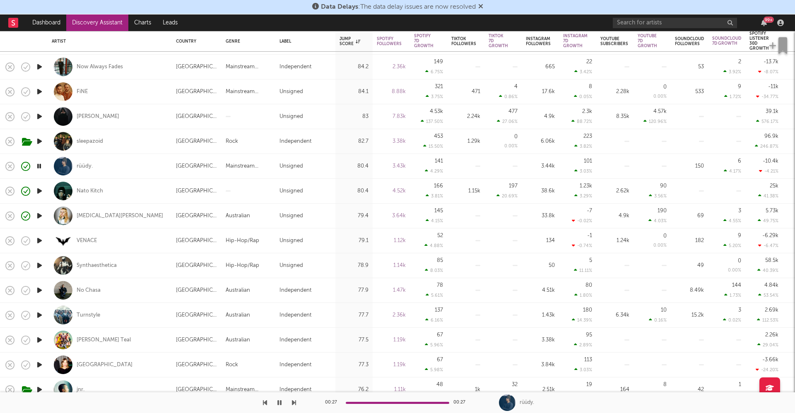
click at [40, 313] on icon "button" at bounding box center [39, 315] width 9 height 10
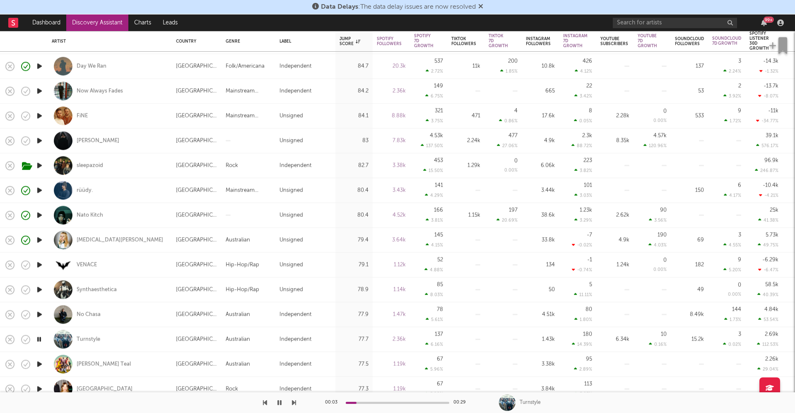
click at [42, 241] on icon "button" at bounding box center [39, 240] width 9 height 10
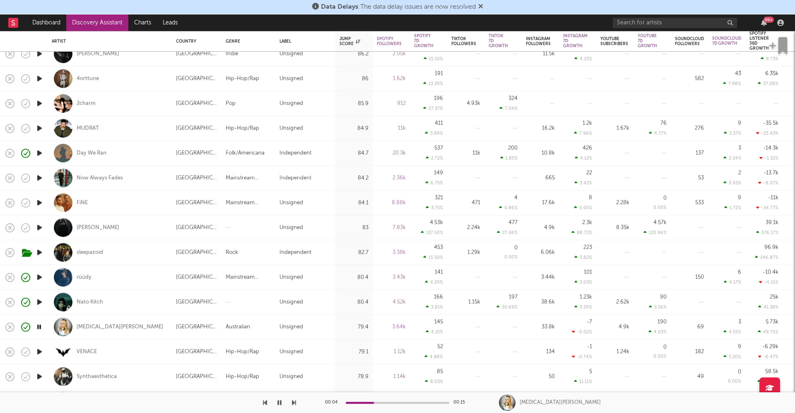
click at [38, 125] on icon "button" at bounding box center [39, 128] width 9 height 10
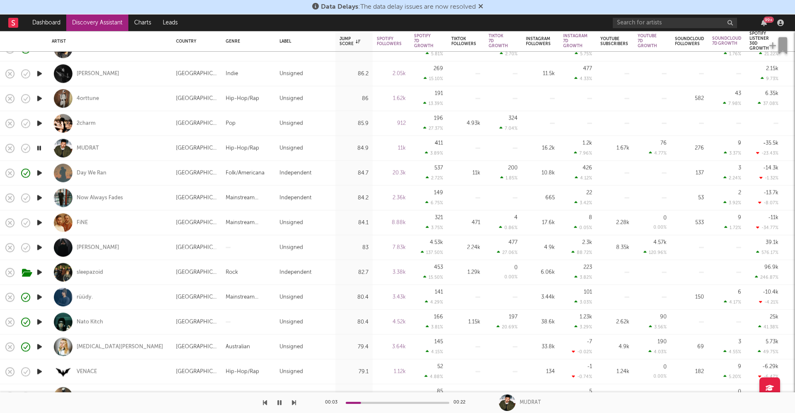
click at [39, 98] on icon "button" at bounding box center [39, 99] width 9 height 10
click at [88, 100] on div "4orttune" at bounding box center [88, 98] width 22 height 7
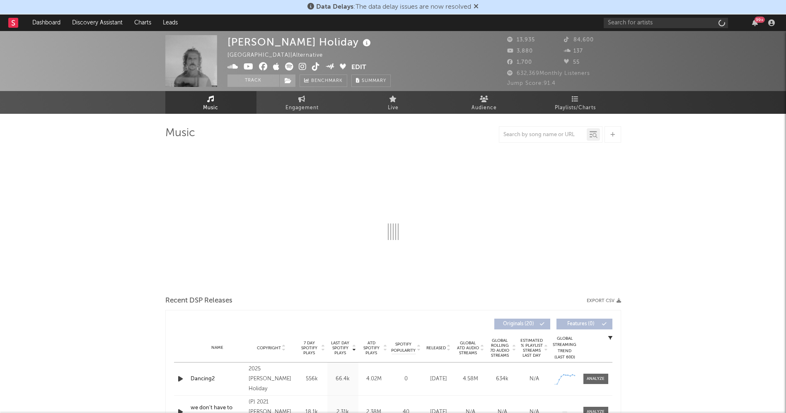
select select "6m"
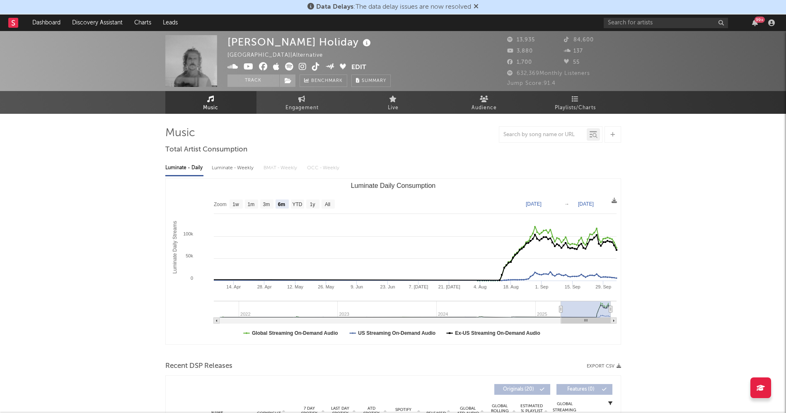
click at [313, 66] on icon at bounding box center [316, 67] width 8 height 8
click at [270, 82] on button "Track" at bounding box center [253, 81] width 52 height 12
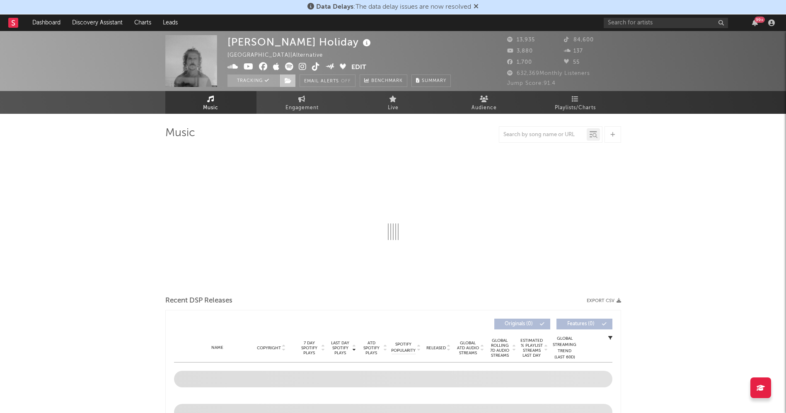
click at [286, 78] on icon at bounding box center [288, 81] width 7 height 6
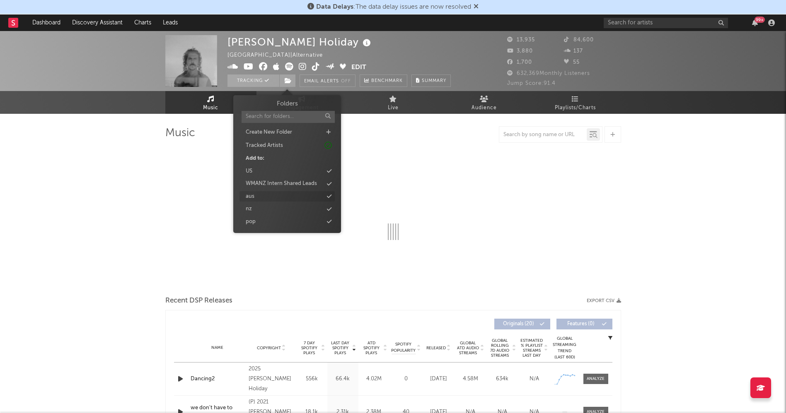
select select "6m"
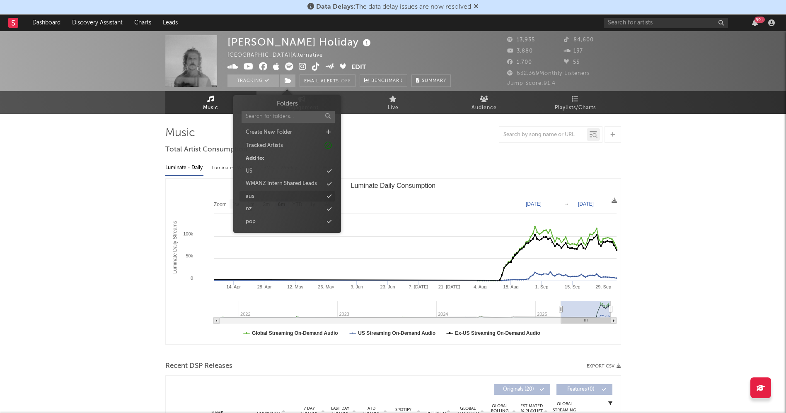
click at [258, 201] on div "aus" at bounding box center [286, 196] width 95 height 11
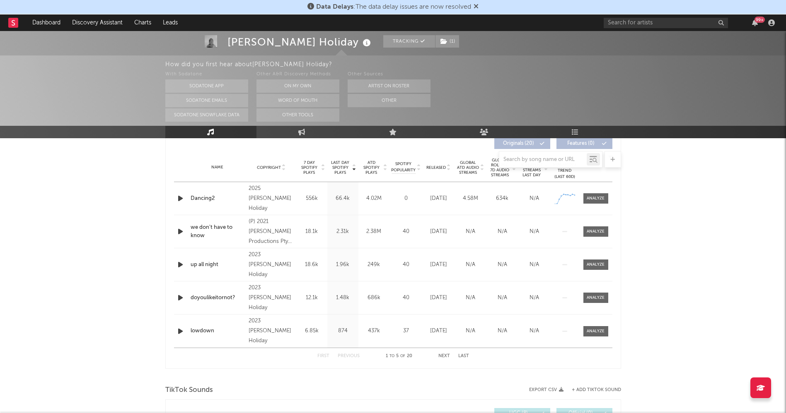
scroll to position [320, 0]
click at [179, 198] on icon "button" at bounding box center [180, 199] width 9 height 10
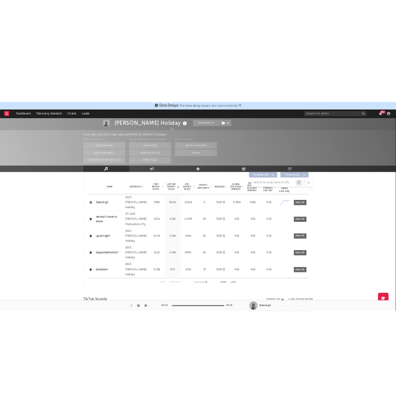
scroll to position [0, 0]
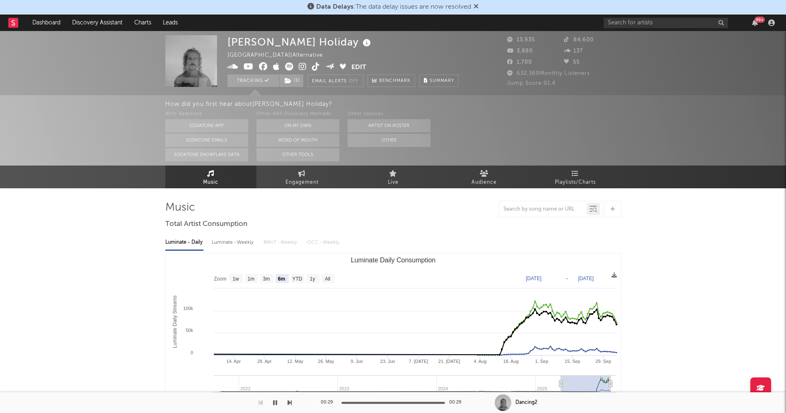
click at [299, 64] on icon at bounding box center [303, 67] width 8 height 8
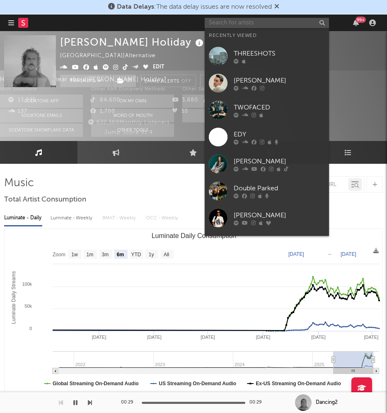
click at [260, 23] on input "text" at bounding box center [267, 23] width 124 height 10
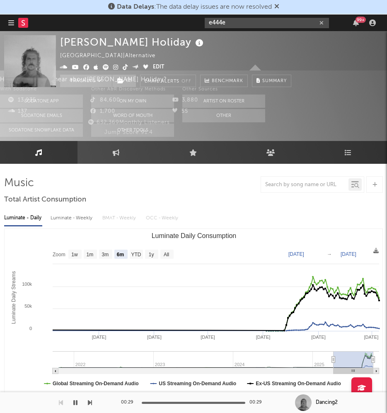
type input "e444e"
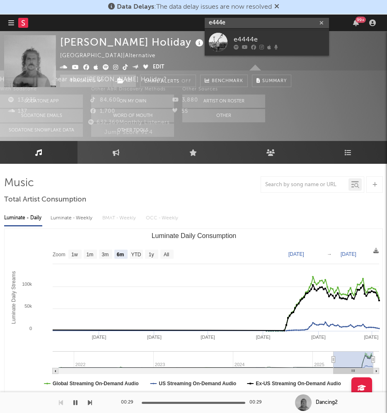
click at [13, 16] on button "button" at bounding box center [11, 22] width 6 height 17
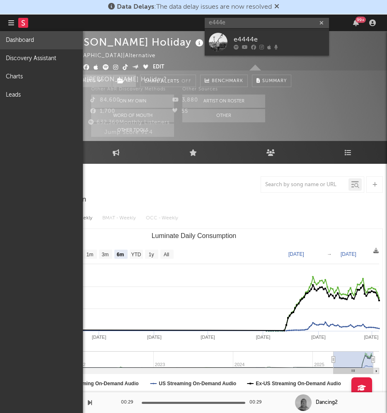
click at [19, 43] on link "Dashboard" at bounding box center [41, 40] width 83 height 18
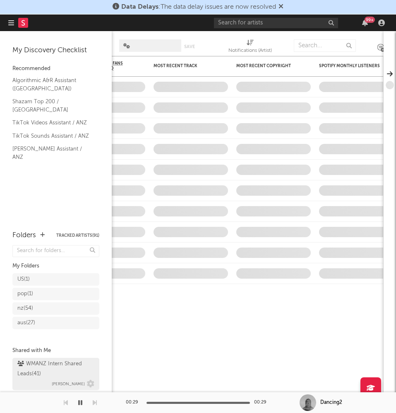
scroll to position [2, 0]
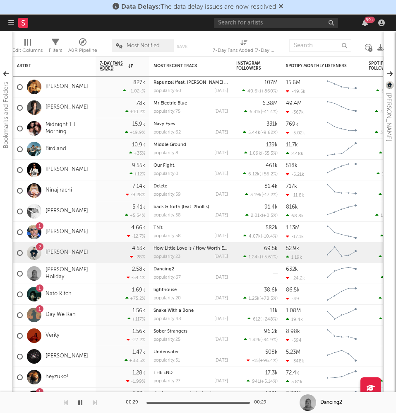
click at [12, 23] on icon "button" at bounding box center [11, 22] width 6 height 7
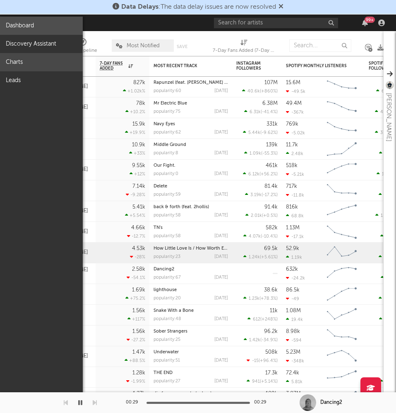
click at [22, 64] on link "Charts" at bounding box center [41, 62] width 83 height 18
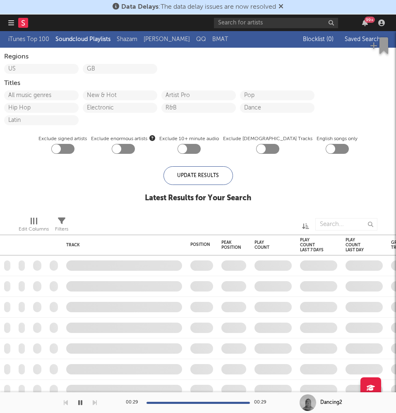
checkbox input "true"
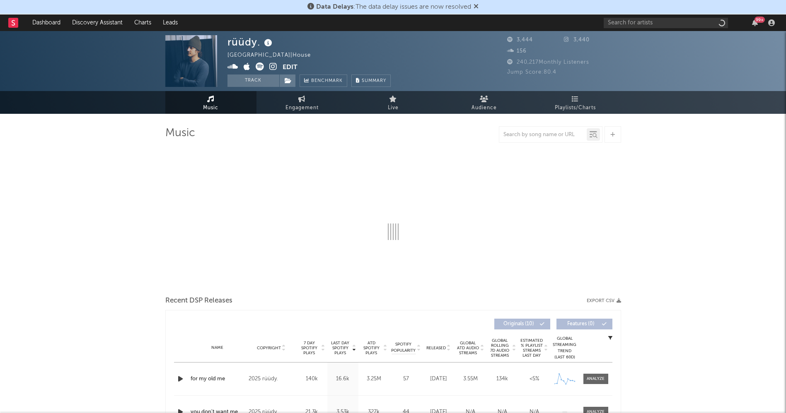
select select "6m"
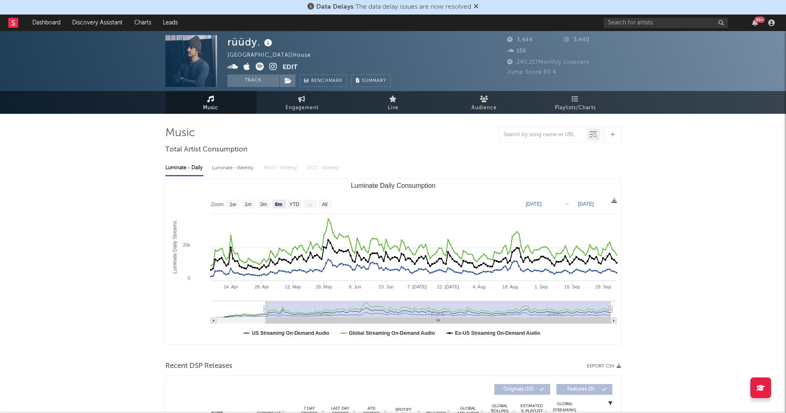
click at [271, 66] on icon at bounding box center [273, 67] width 8 height 8
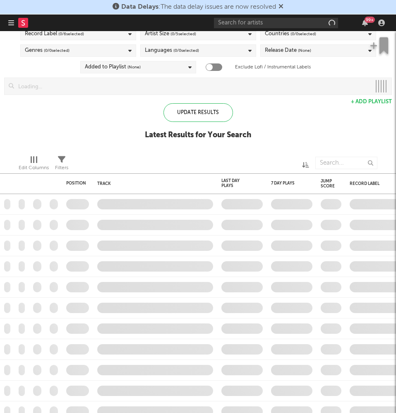
checkbox input "true"
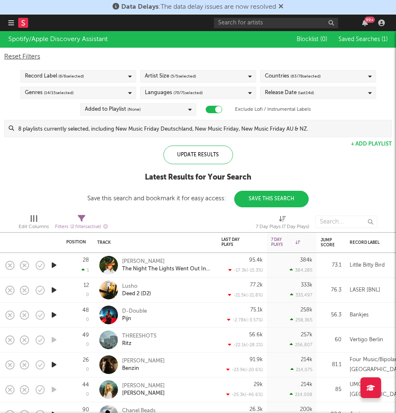
click at [12, 27] on button "button" at bounding box center [11, 22] width 6 height 17
click at [6, 22] on nav "Dashboard Discovery Assistant Charts Leads 99 +" at bounding box center [198, 22] width 396 height 17
click at [12, 20] on icon "button" at bounding box center [11, 22] width 6 height 7
click at [12, 22] on icon "button" at bounding box center [11, 22] width 6 height 7
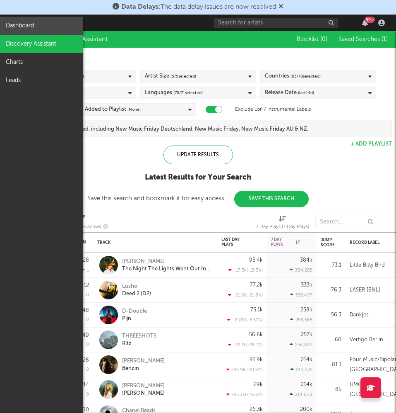
click at [24, 25] on link "Dashboard" at bounding box center [41, 26] width 83 height 18
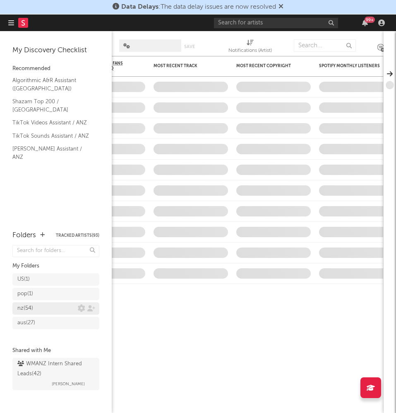
click at [41, 309] on div "nz ( 54 )" at bounding box center [47, 308] width 60 height 10
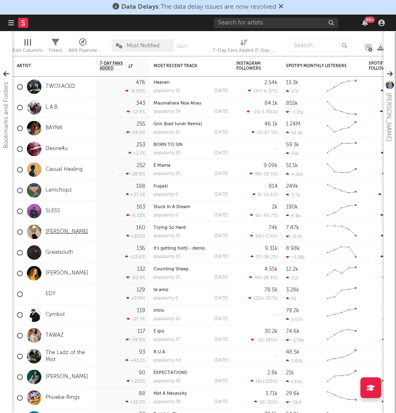
click at [60, 232] on link "[PERSON_NAME]" at bounding box center [67, 231] width 43 height 7
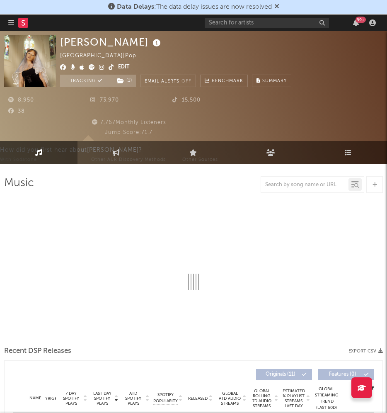
select select "6m"
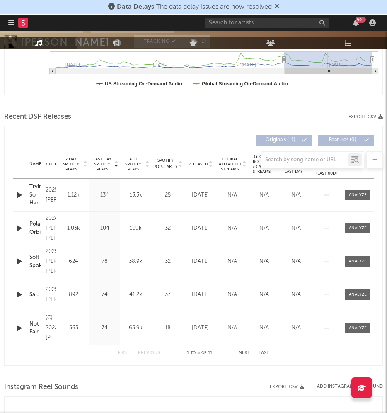
scroll to position [301, 0]
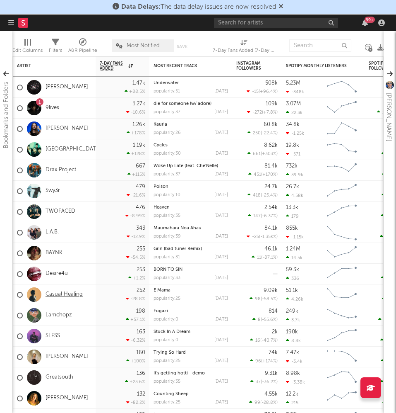
click at [62, 294] on link "Casual Healing" at bounding box center [64, 294] width 37 height 7
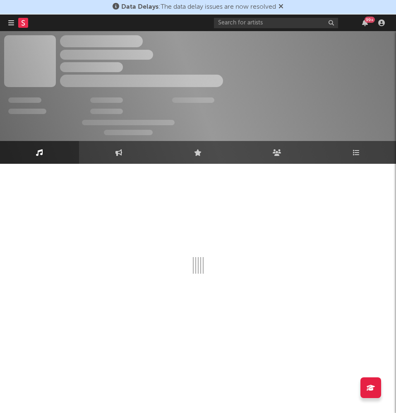
select select "1w"
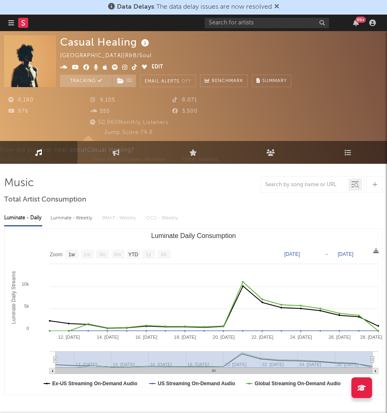
click at [124, 66] on icon at bounding box center [124, 67] width 5 height 6
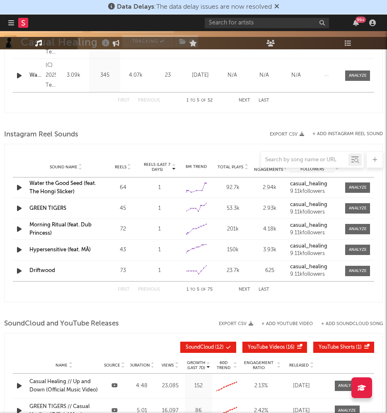
scroll to position [553, 0]
